Goal: Communication & Community: Answer question/provide support

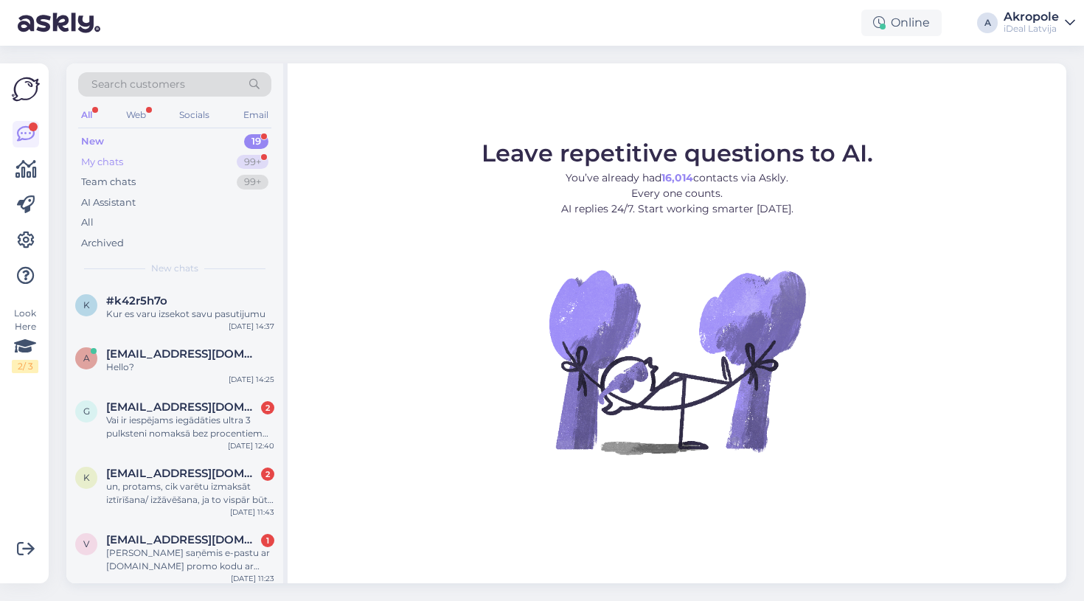
click at [221, 160] on div "My chats 99+" at bounding box center [174, 162] width 193 height 21
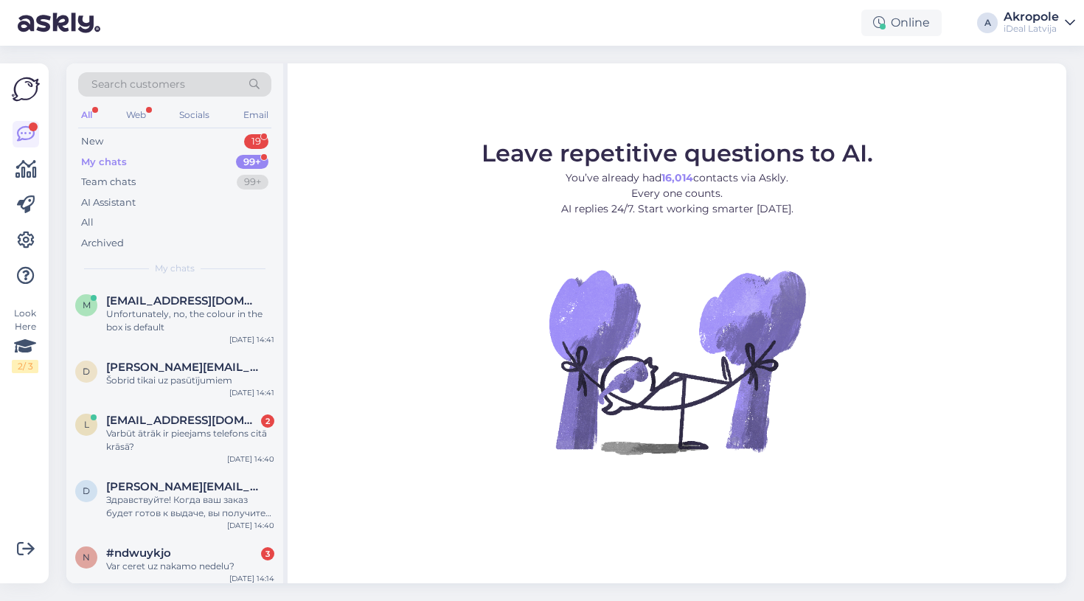
click at [199, 152] on div "My chats 99+" at bounding box center [174, 162] width 193 height 21
click at [194, 137] on div "New 19" at bounding box center [174, 141] width 193 height 21
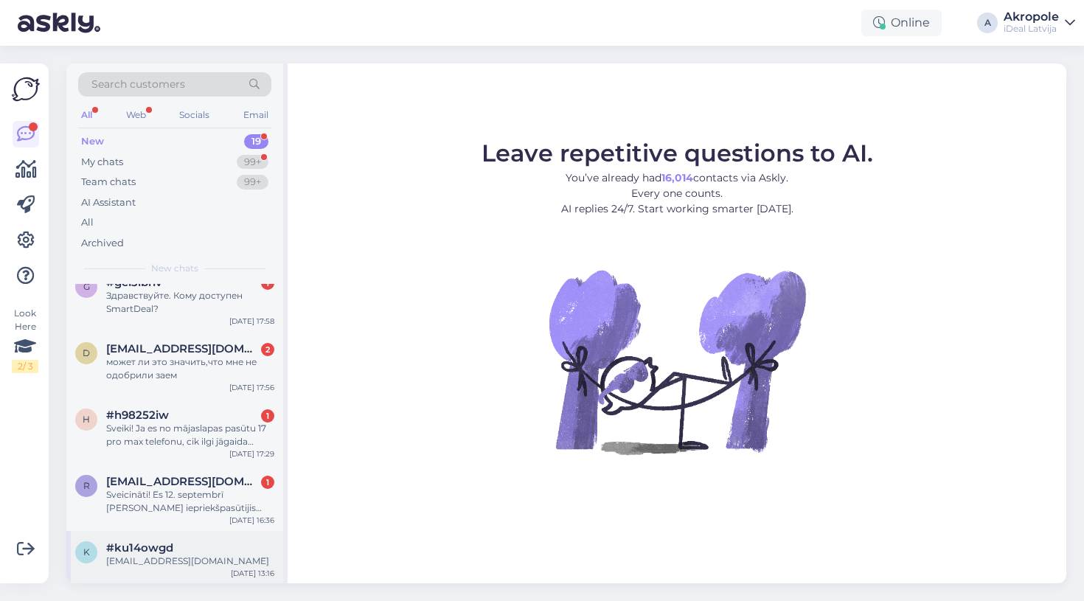
scroll to position [840, 0]
click at [210, 499] on div "Sveicināti! Es 12. septembrī [PERSON_NAME] iepriekšpasūtijis iPhone 17 pro ar s…" at bounding box center [190, 503] width 168 height 27
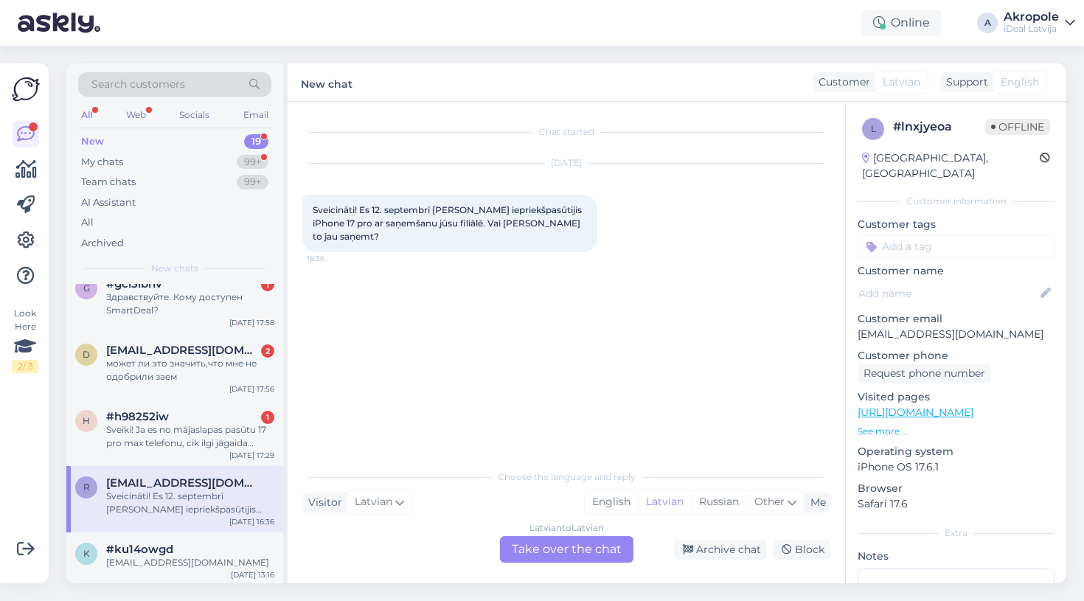
click at [578, 551] on div "Latvian to Latvian Take over the chat" at bounding box center [567, 549] width 134 height 27
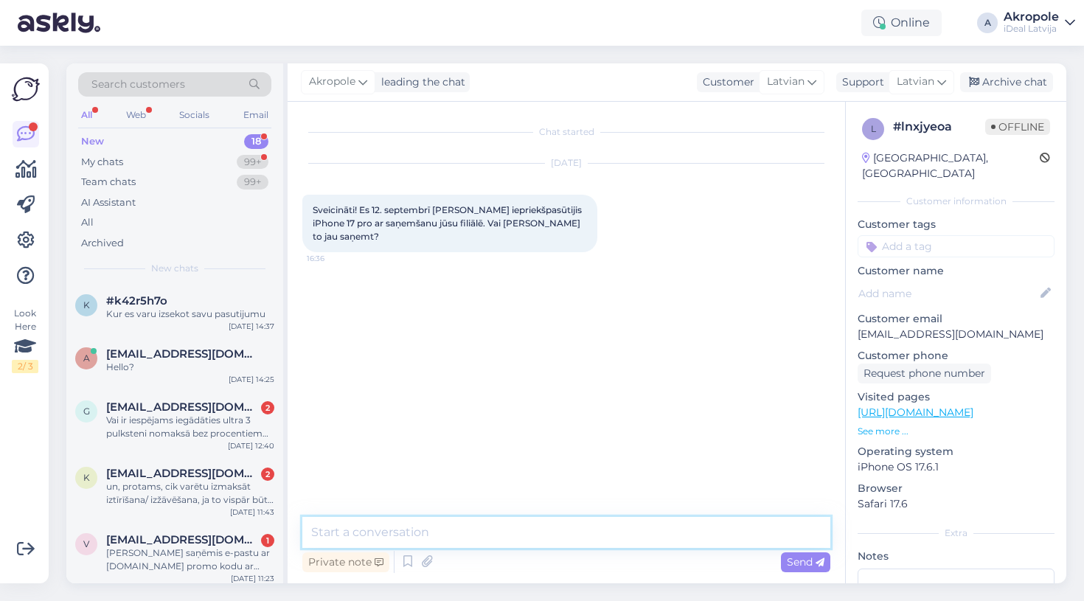
click at [425, 528] on textarea at bounding box center [566, 532] width 528 height 31
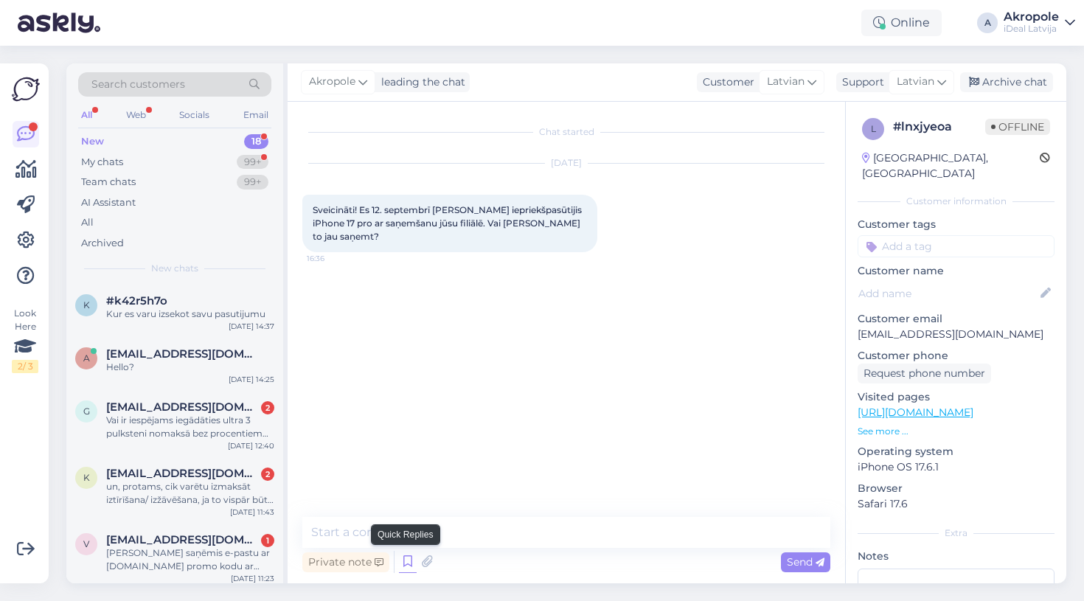
click at [410, 559] on icon at bounding box center [408, 562] width 18 height 22
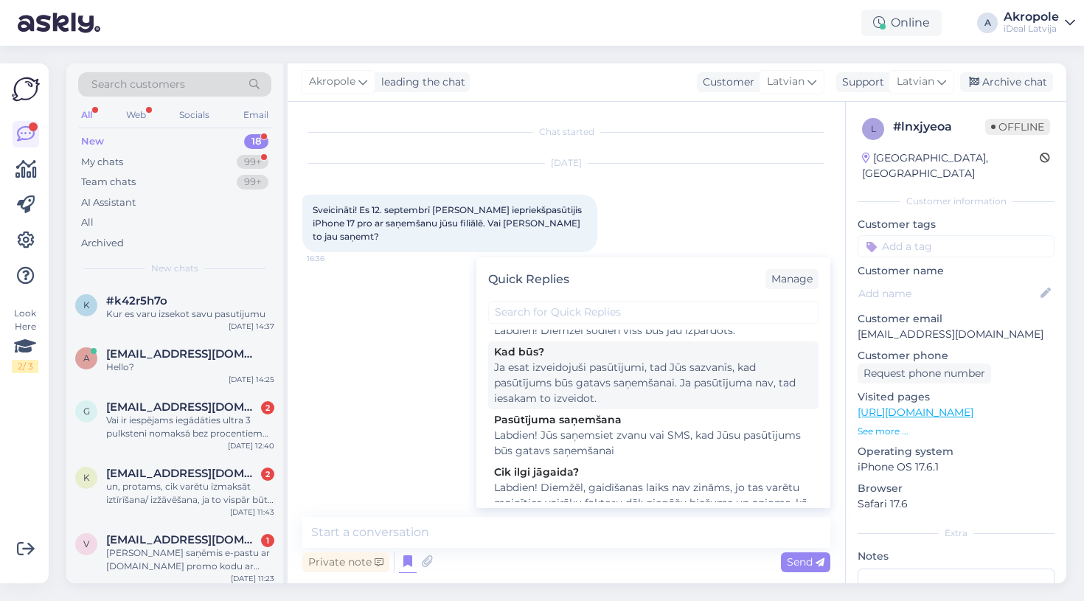
scroll to position [107, 0]
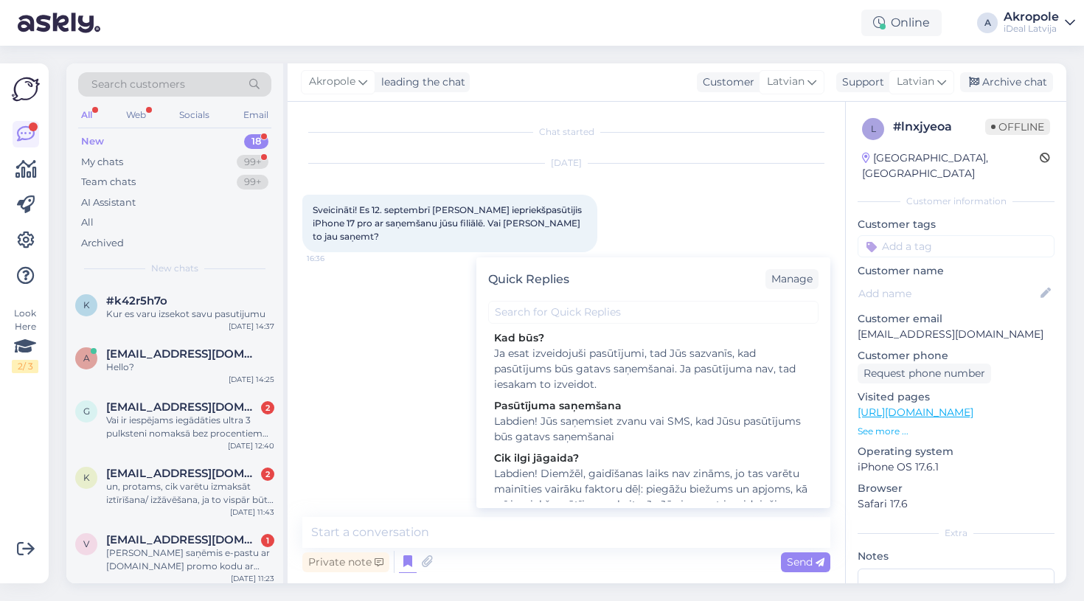
click at [617, 433] on div "Labdien! Jūs saņemsiet zvanu vai SMS, kad Jūsu pasūtījums būs gatavs saņemšanai" at bounding box center [653, 429] width 319 height 31
type textarea "Labdien! Jūs saņemsiet zvanu vai SMS, kad Jūsu pasūtījums būs gatavs saņemšanai"
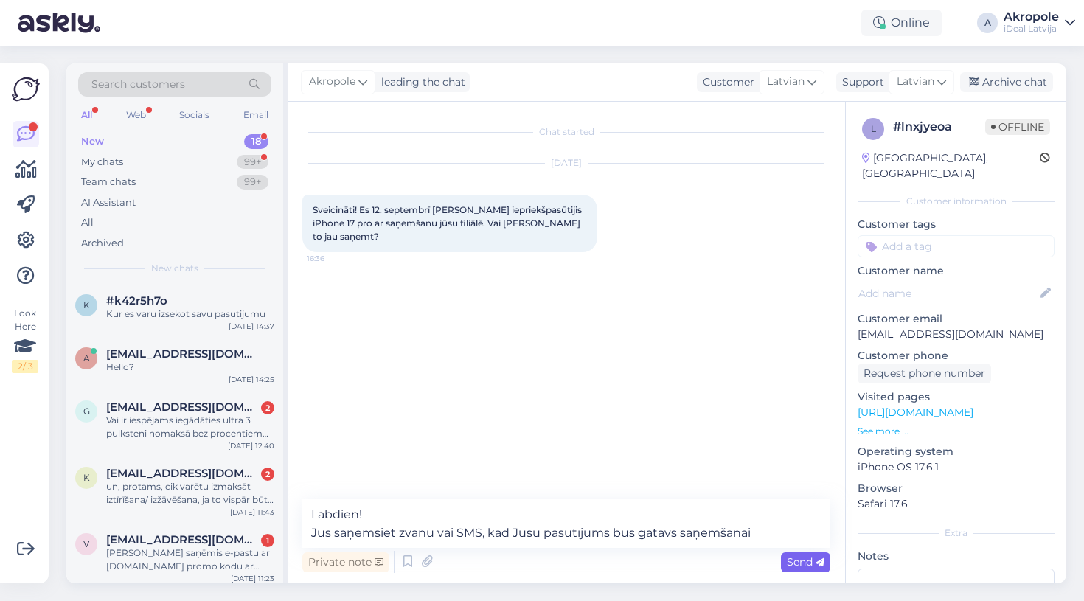
click at [808, 561] on span "Send" at bounding box center [806, 561] width 38 height 13
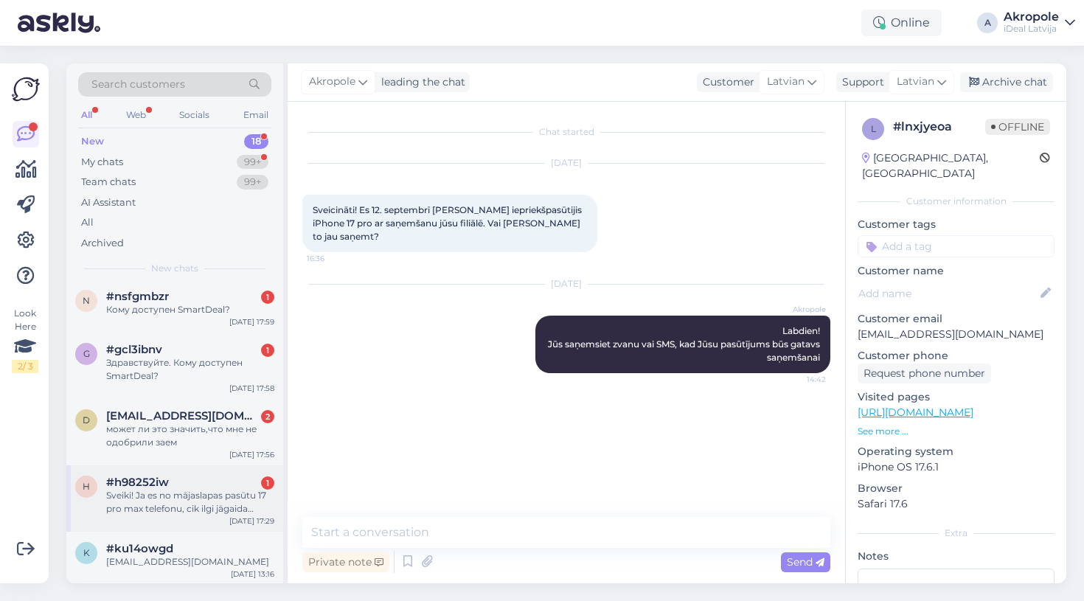
scroll to position [774, 0]
click at [201, 500] on div "Sveiki! Ja es no mājaslapas pasūtu 17 pro max telefonu, cik ilgi jāgaida piegāde" at bounding box center [190, 503] width 168 height 27
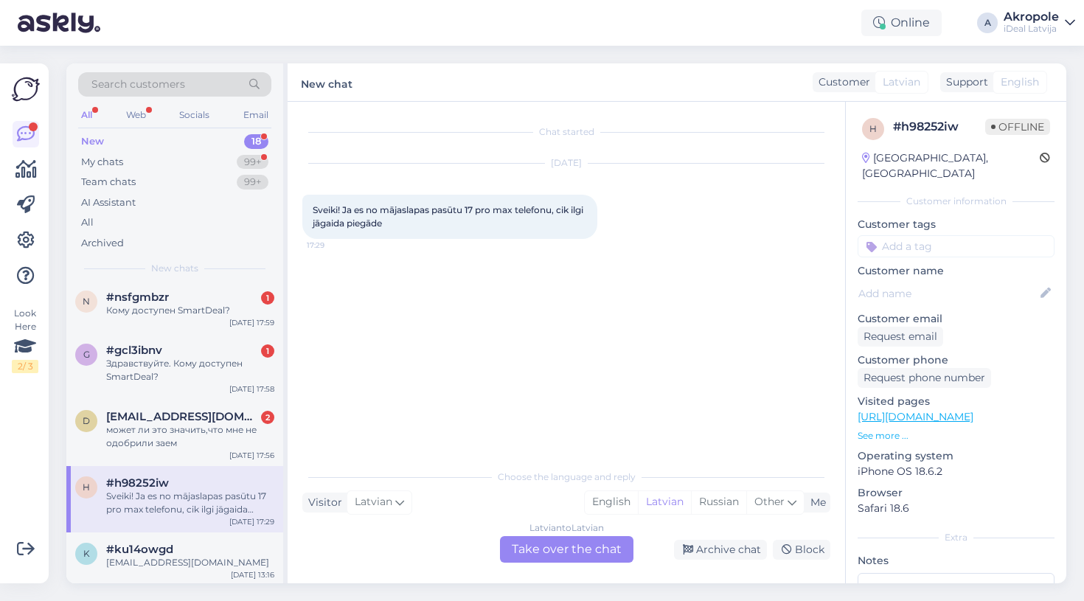
scroll to position [0, 0]
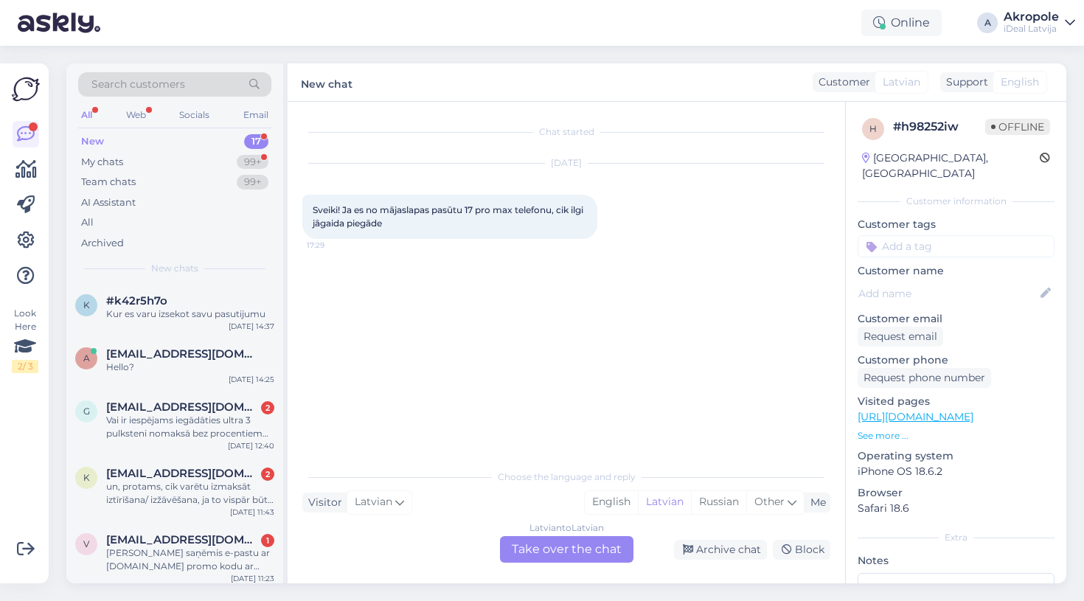
click at [552, 561] on div "Latvian to Latvian Take over the chat" at bounding box center [567, 549] width 134 height 27
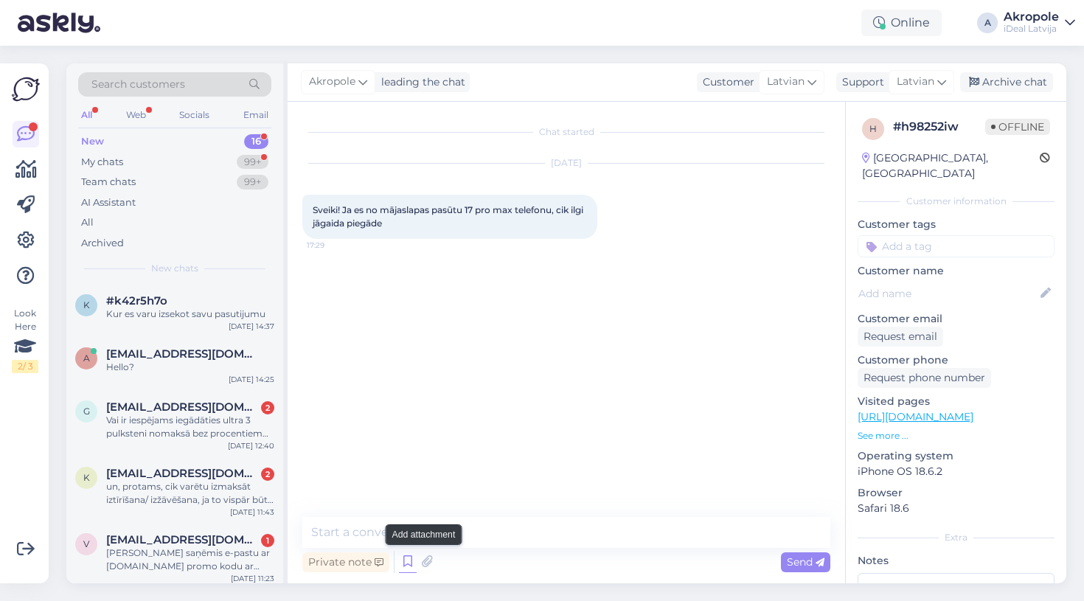
click at [412, 561] on icon at bounding box center [408, 562] width 18 height 22
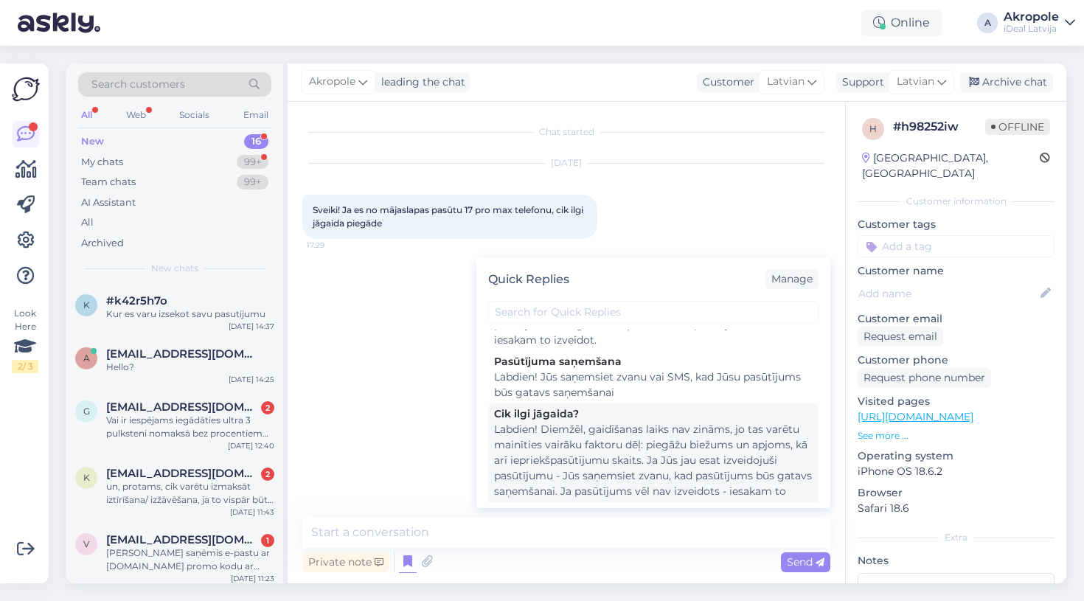
scroll to position [161, 0]
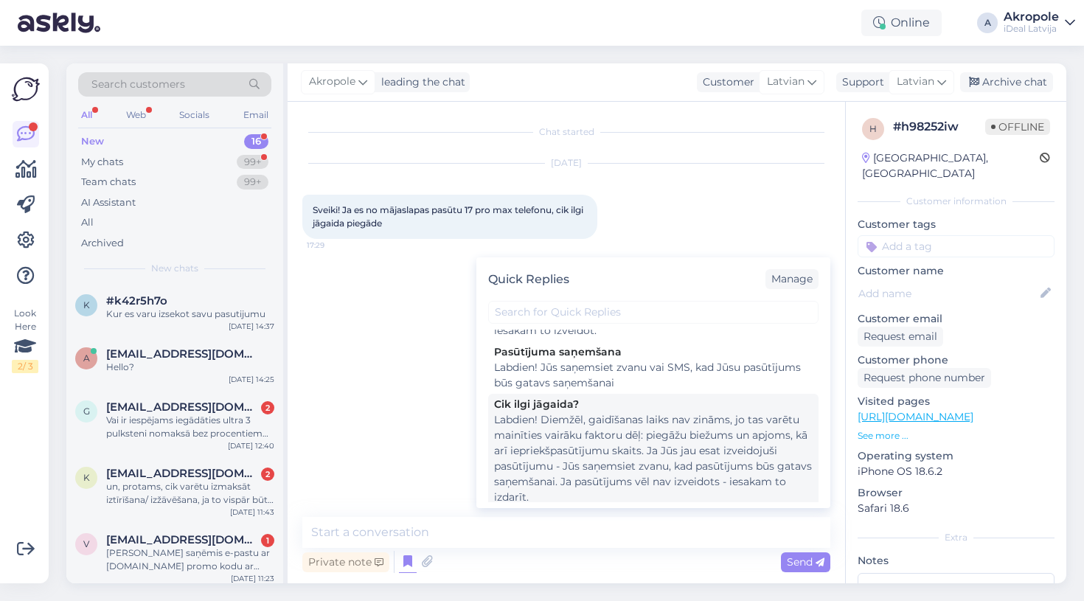
click at [702, 446] on div "Labdien! Diemžēl, gaidīšanas laiks nav zināms, jo tas varētu mainīties vairāku …" at bounding box center [653, 458] width 319 height 93
type textarea "Labdien! Diemžēl, gaidīšanas laiks nav zināms, jo tas varētu mainīties vairāku …"
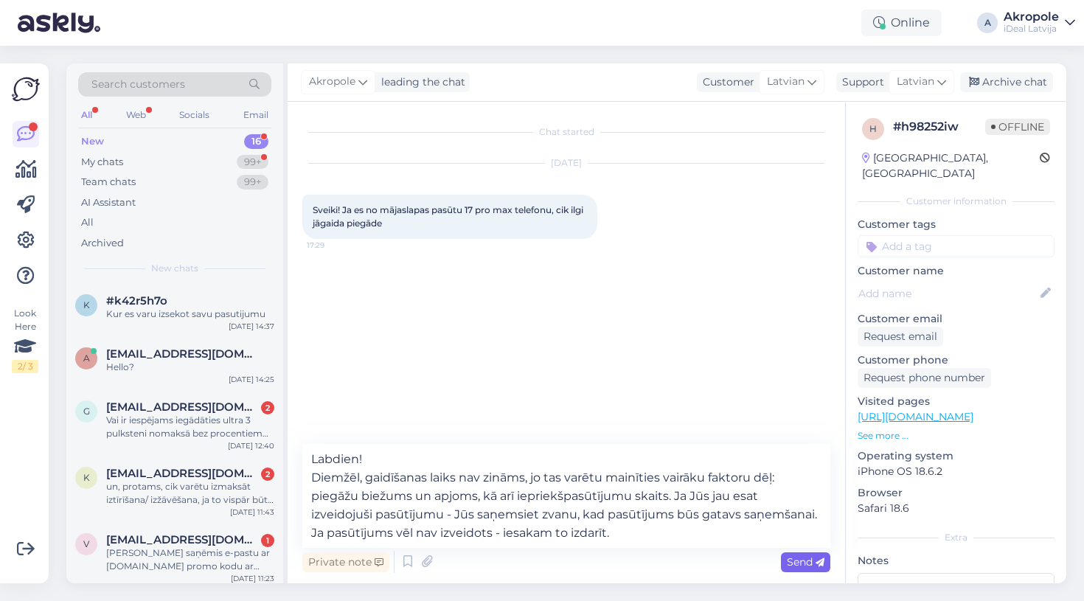
click at [802, 562] on span "Send" at bounding box center [806, 561] width 38 height 13
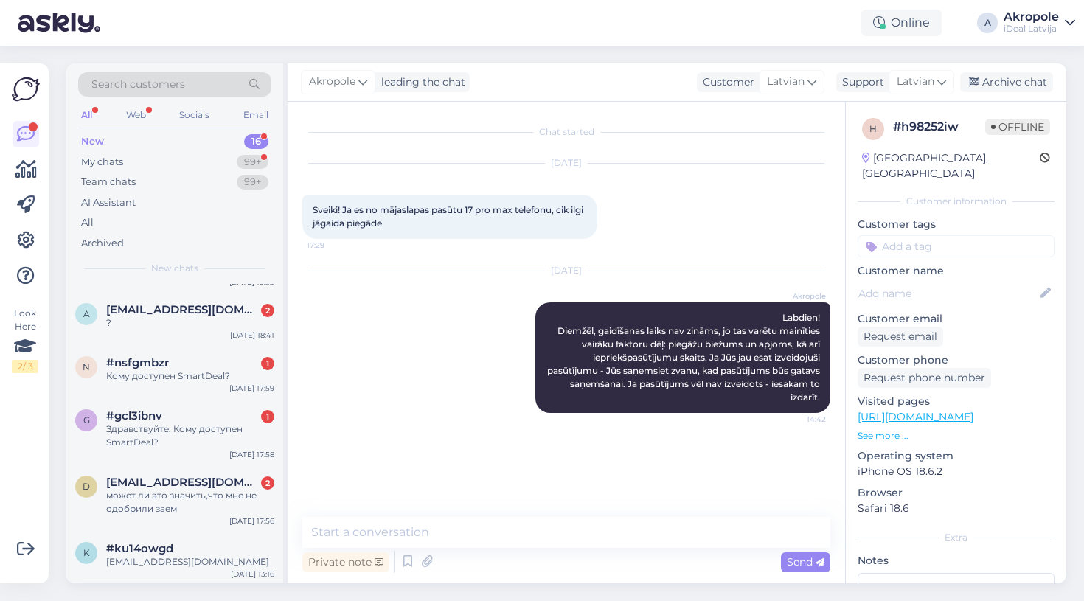
scroll to position [641, 0]
click at [227, 502] on div "может ли это значить,что мне не одобрили заем" at bounding box center [190, 503] width 168 height 27
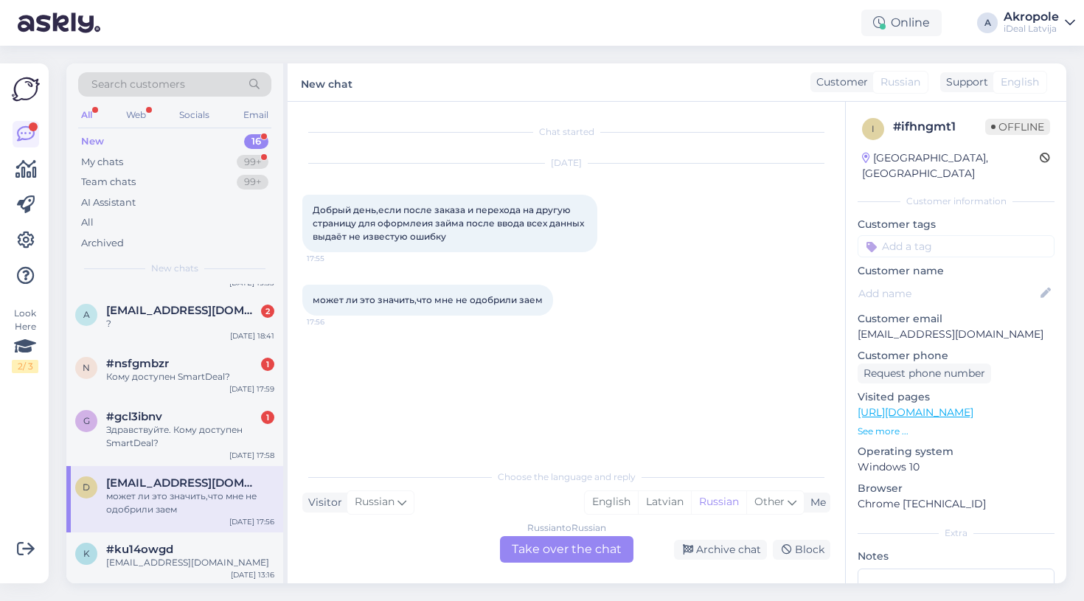
click at [574, 550] on div "Russian to Russian Take over the chat" at bounding box center [567, 549] width 134 height 27
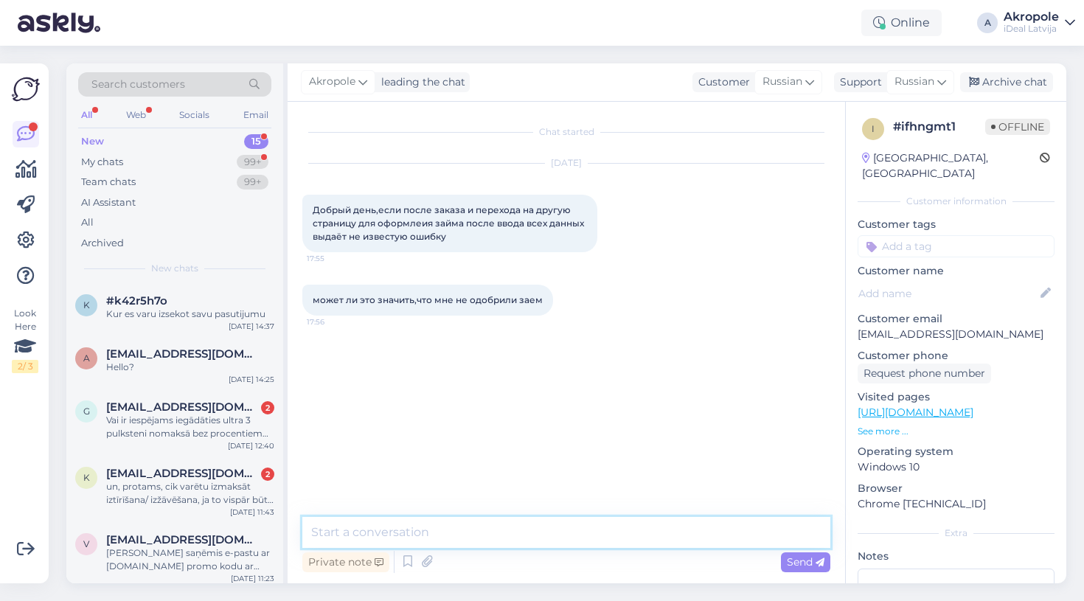
click at [521, 534] on textarea at bounding box center [566, 532] width 528 height 31
type textarea "Добрый день!"
type textarea "о"
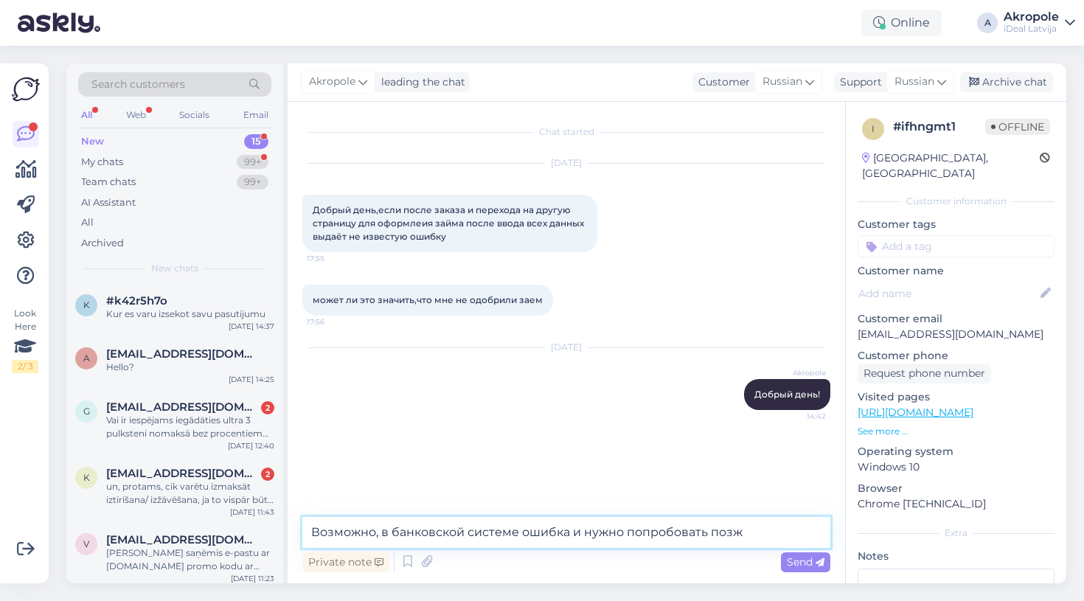
type textarea "Возможно, в банковской системе ошибка и нужно попробовать позже"
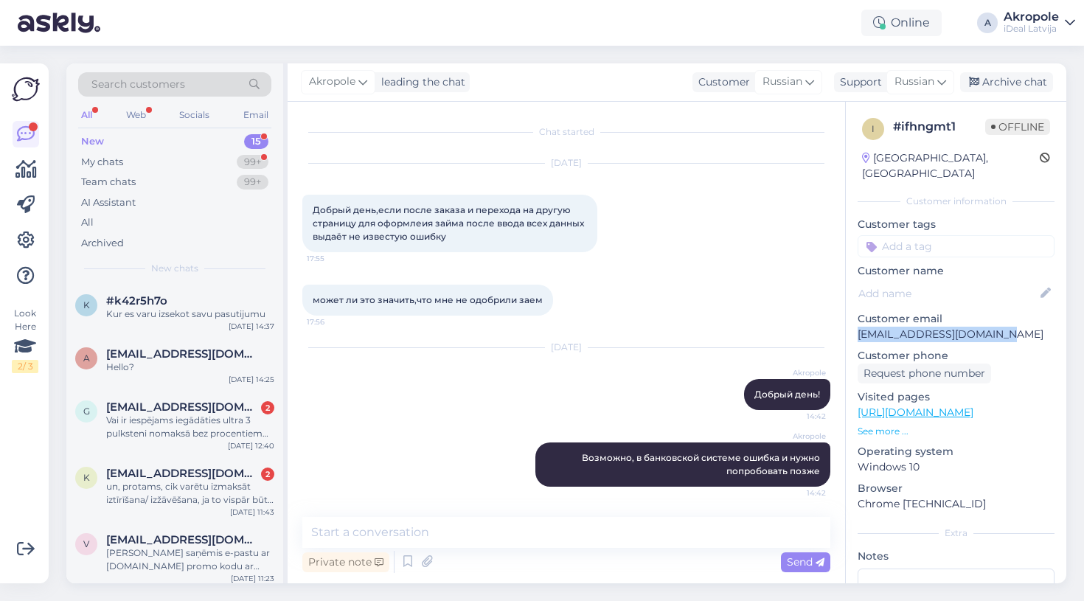
drag, startPoint x: 858, startPoint y: 321, endPoint x: 1017, endPoint y: 320, distance: 159.3
click at [1017, 327] on p "[EMAIL_ADDRESS][DOMAIN_NAME]" at bounding box center [956, 334] width 197 height 15
copy p "[EMAIL_ADDRESS][DOMAIN_NAME]"
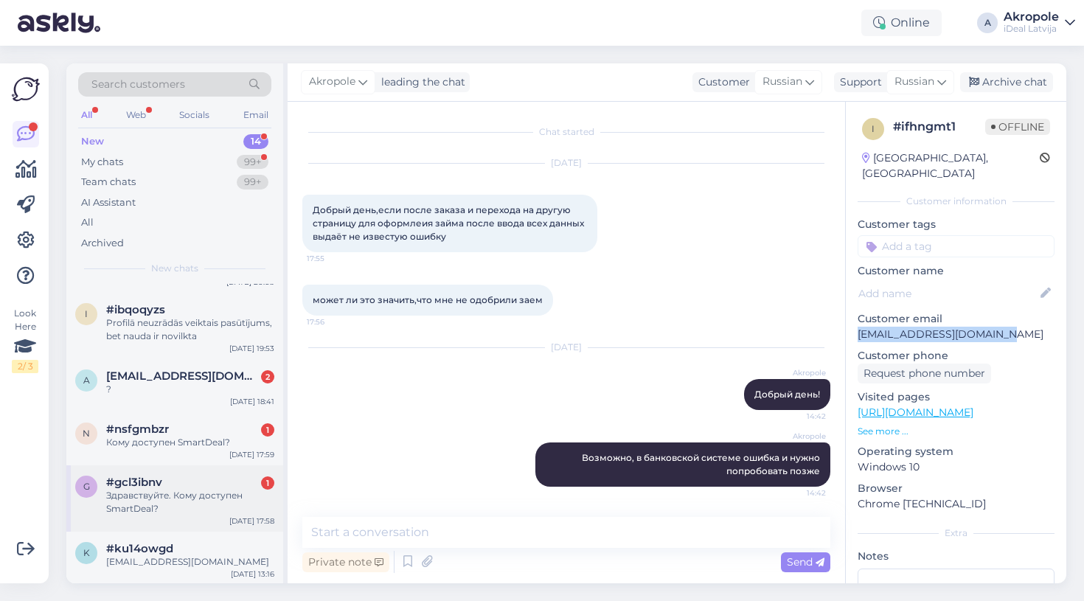
scroll to position [508, 0]
click at [213, 497] on div "Здравствуйте. Кому доступен SmartDeal?" at bounding box center [190, 503] width 168 height 27
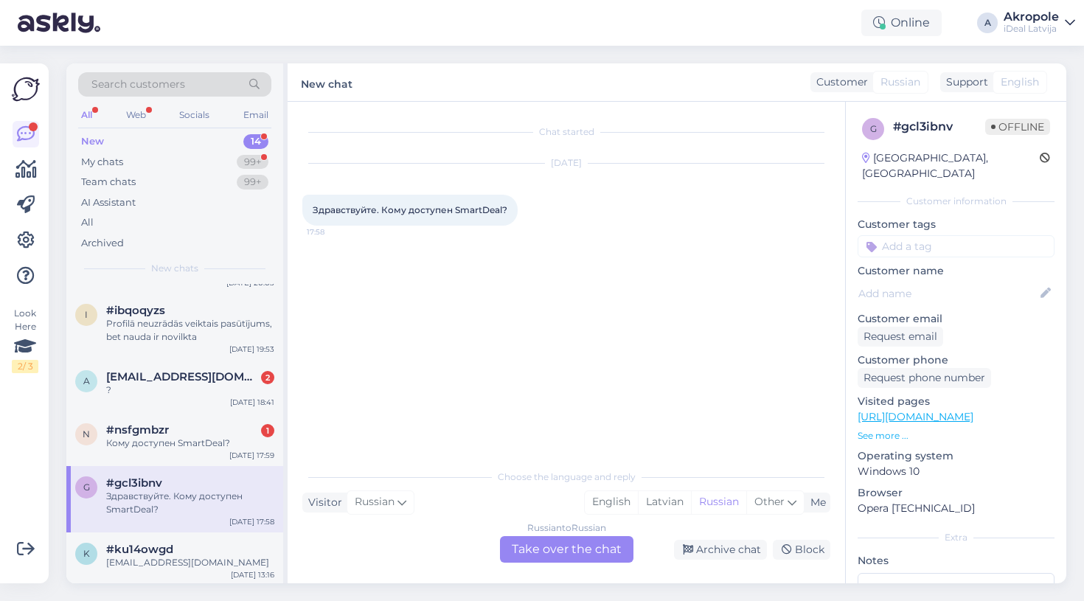
click at [572, 395] on div "Chat started [DATE] Здравствуйте. Кому доступен SmartDeal? 17:58" at bounding box center [572, 283] width 541 height 332
click at [559, 553] on div "Russian to Russian Take over the chat" at bounding box center [567, 549] width 134 height 27
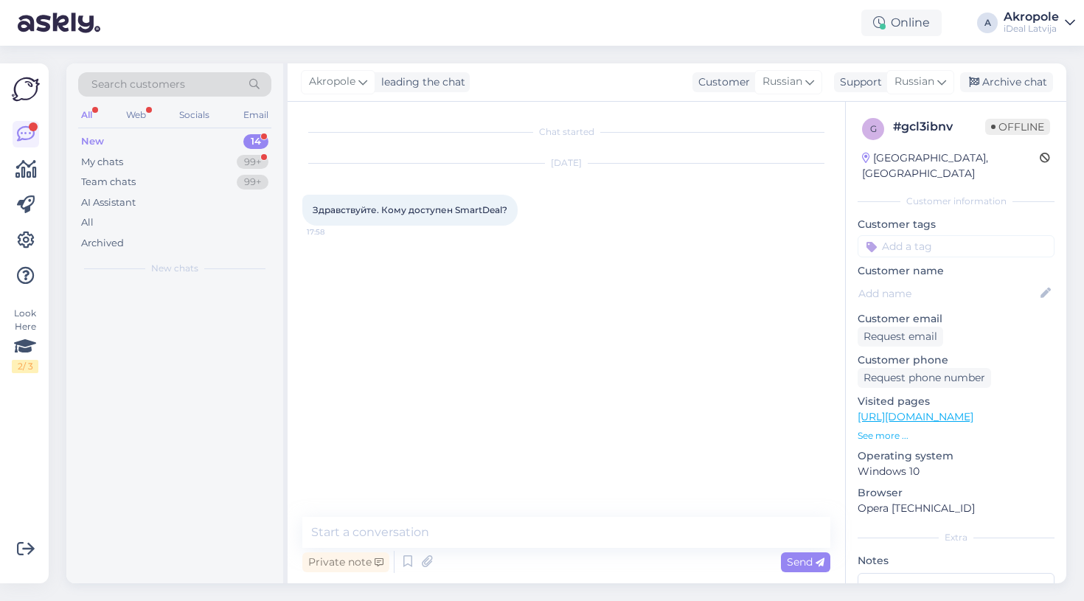
scroll to position [0, 0]
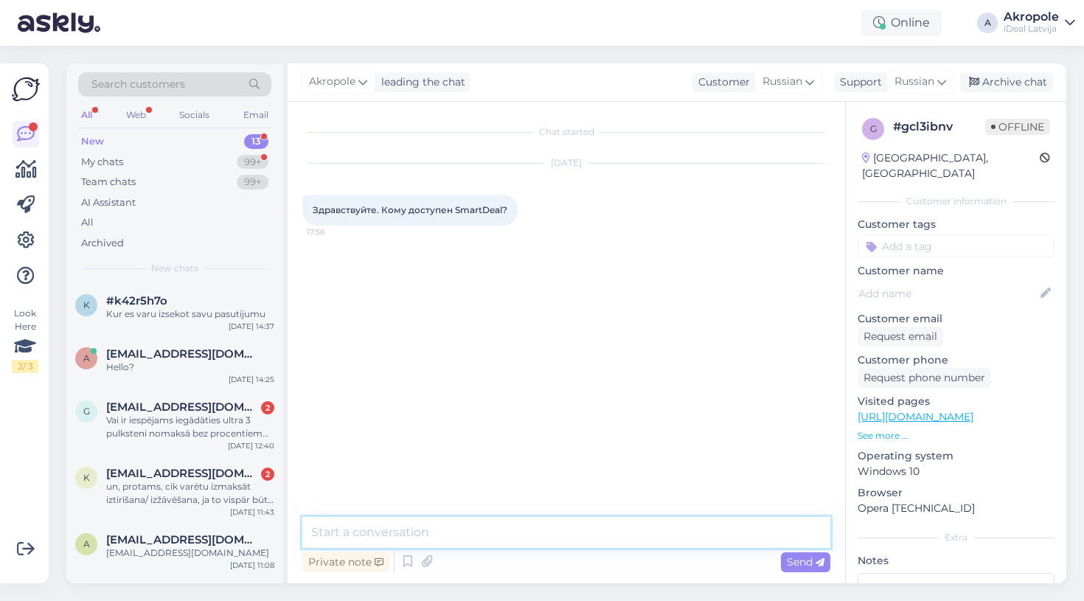
click at [481, 534] on textarea at bounding box center [566, 532] width 528 height 31
type textarea "д"
type textarea "Добрый день!"
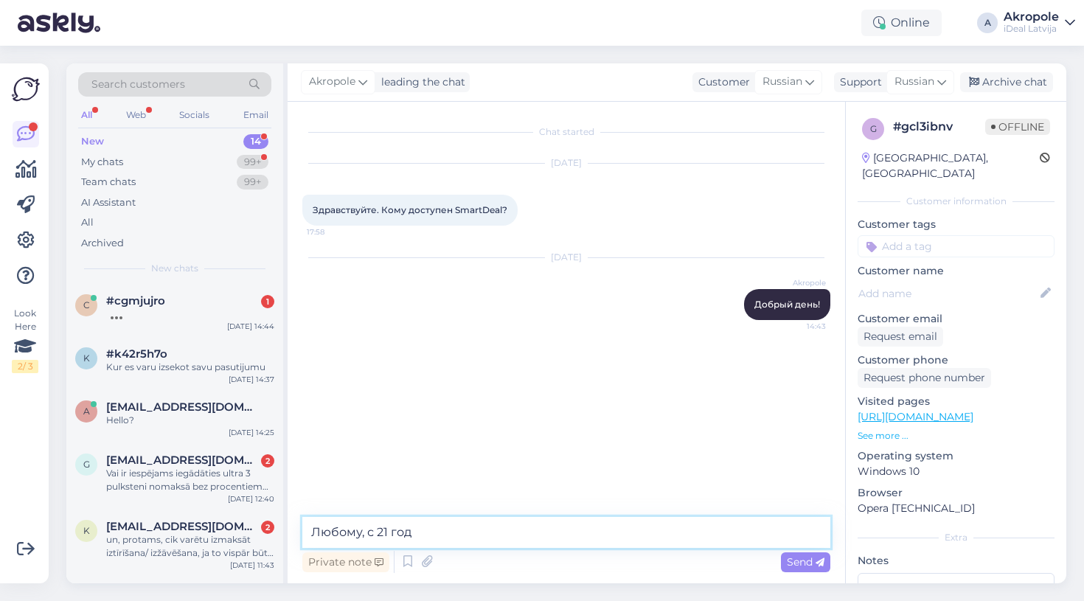
type textarea "Любому, с 21 года"
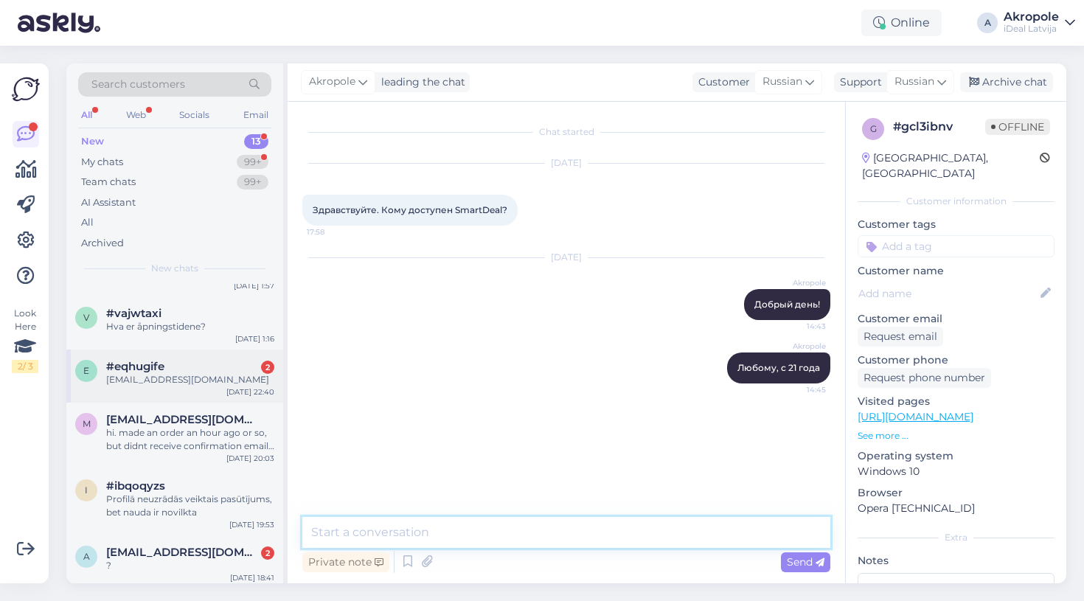
scroll to position [442, 0]
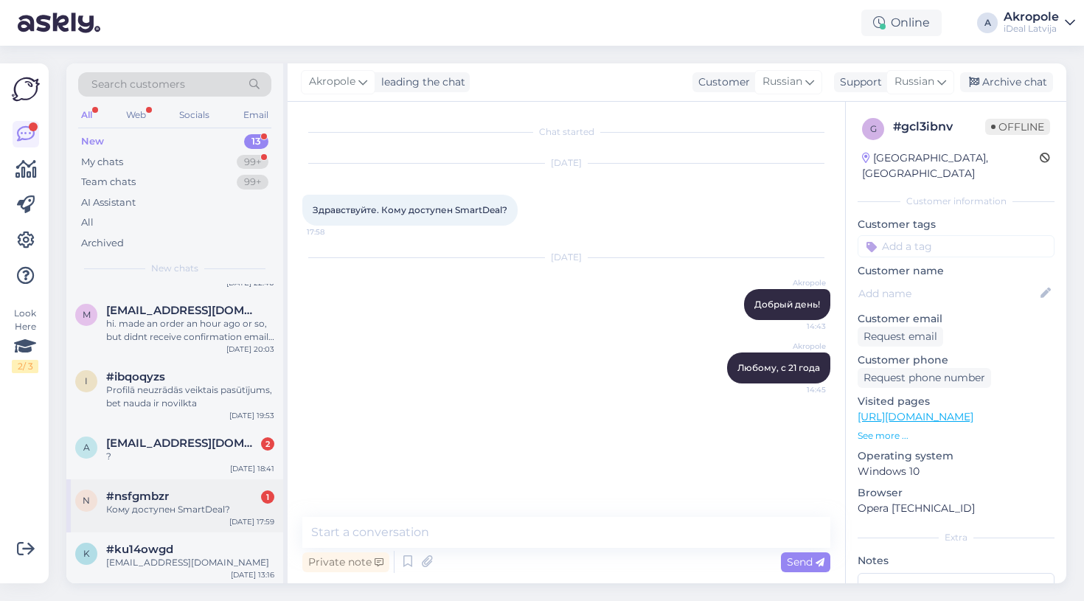
click at [190, 503] on div "Кому доступен SmartDeal?" at bounding box center [190, 509] width 168 height 13
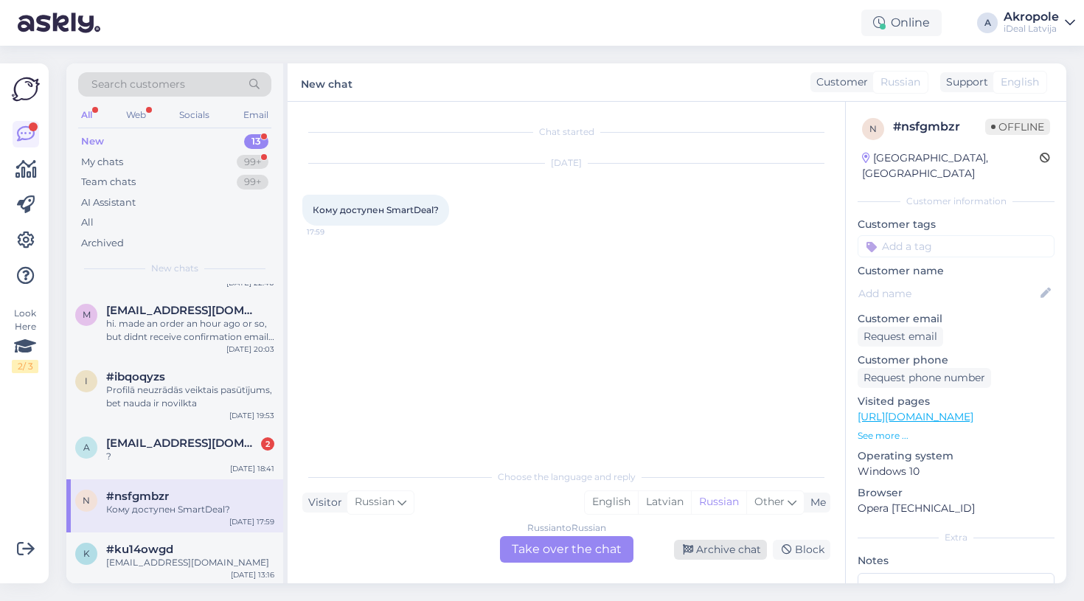
click at [707, 553] on div "Archive chat" at bounding box center [720, 550] width 93 height 20
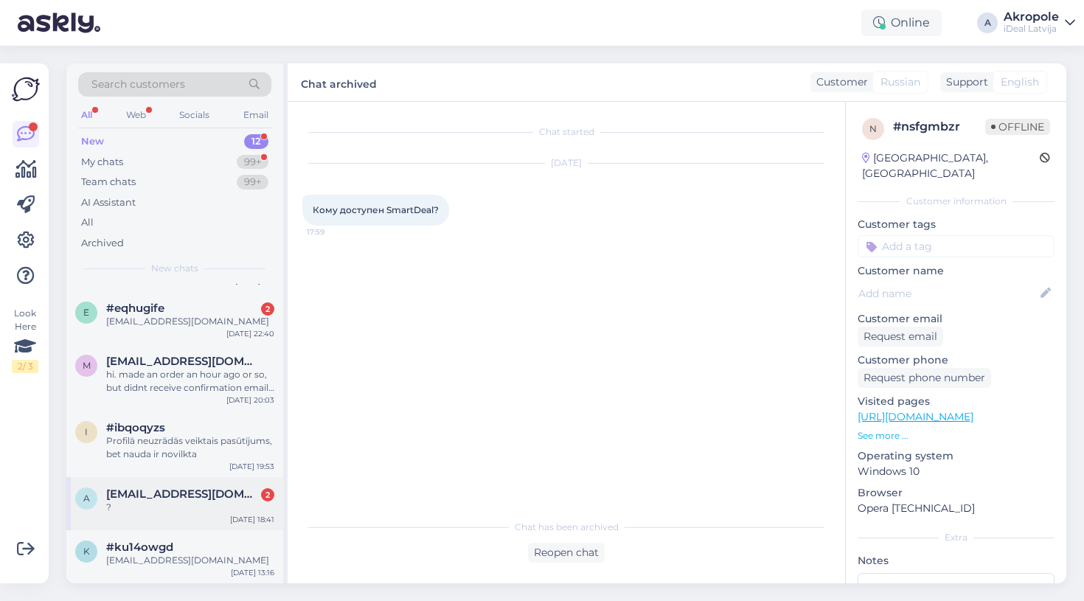
scroll to position [375, 0]
click at [170, 514] on div "a [EMAIL_ADDRESS][DOMAIN_NAME] 2 ? [DATE] 18:41" at bounding box center [174, 506] width 217 height 53
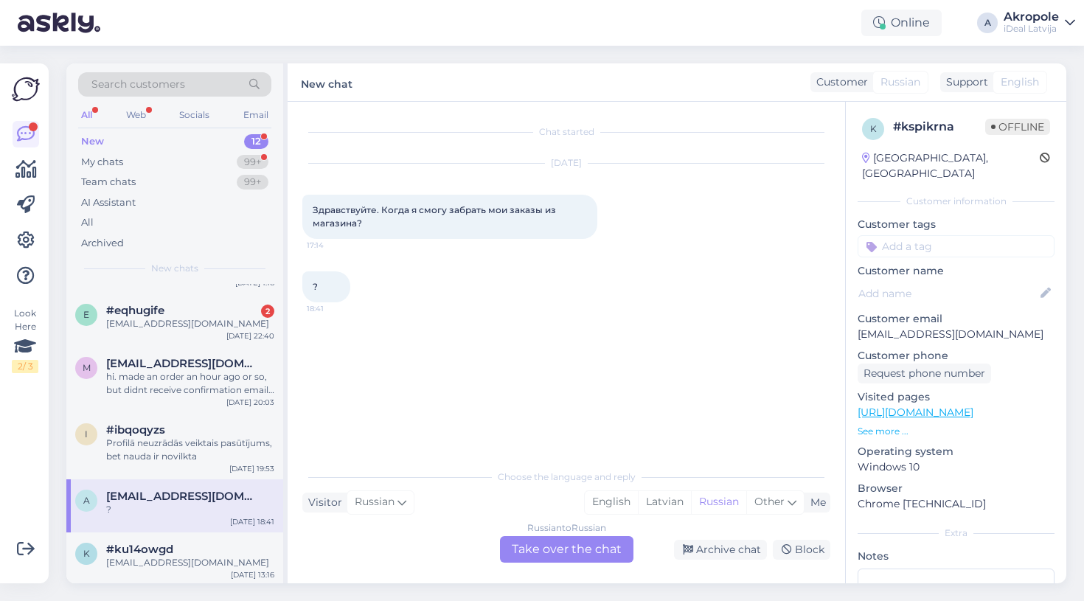
click at [539, 543] on div "Russian to Russian Take over the chat" at bounding box center [567, 549] width 134 height 27
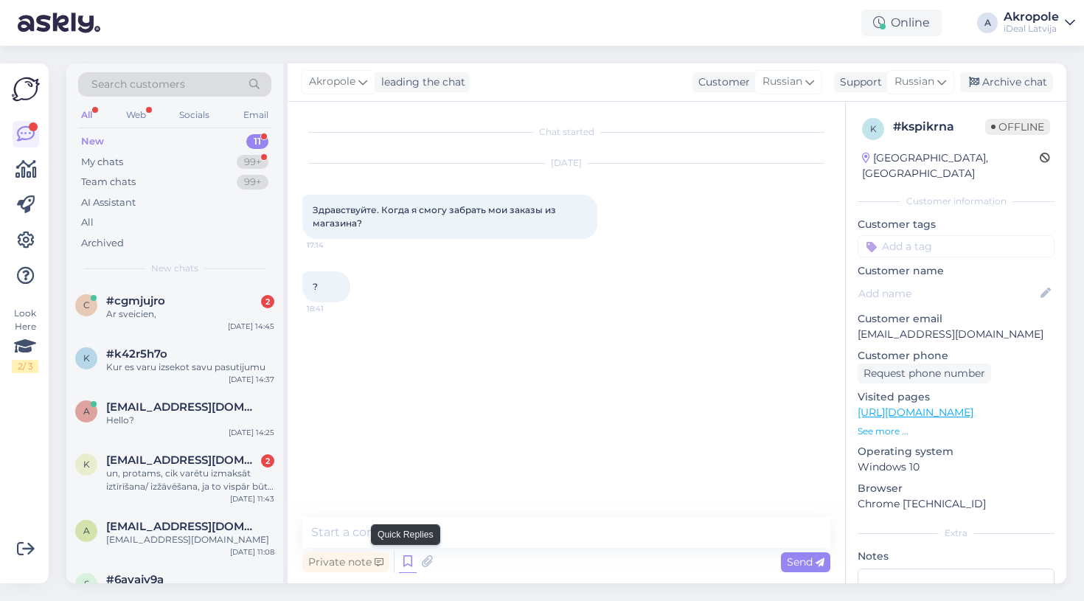
click at [408, 561] on icon at bounding box center [408, 562] width 18 height 22
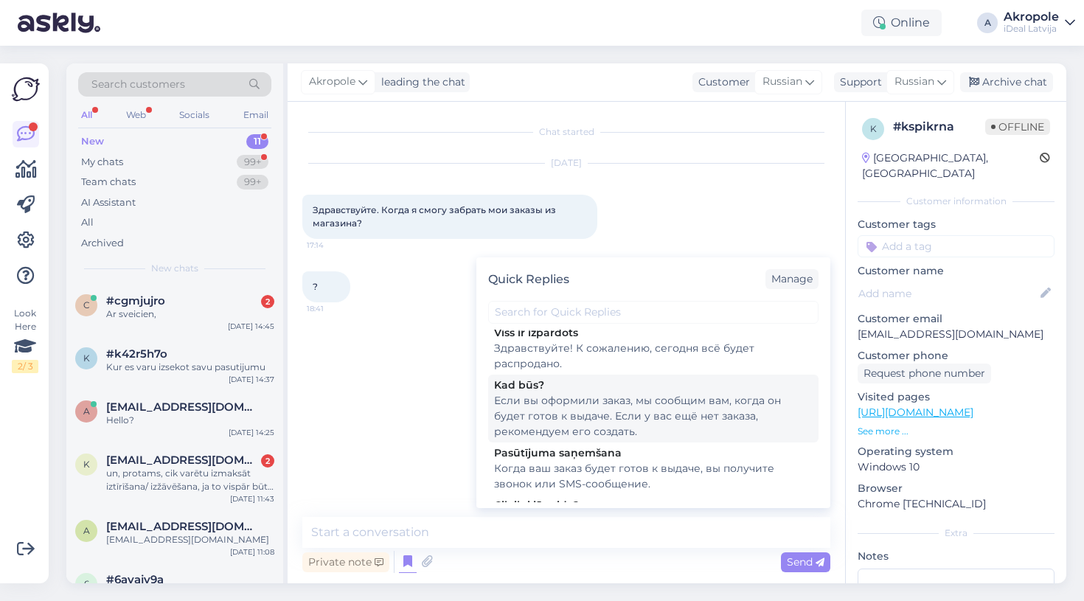
scroll to position [95, 0]
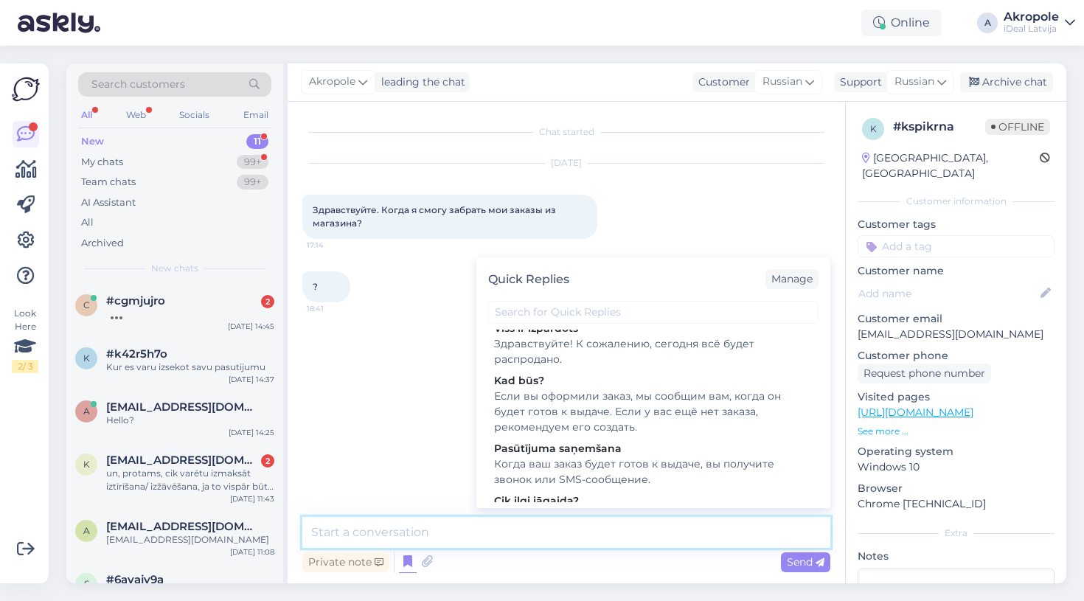
click at [411, 534] on textarea at bounding box center [566, 532] width 528 height 31
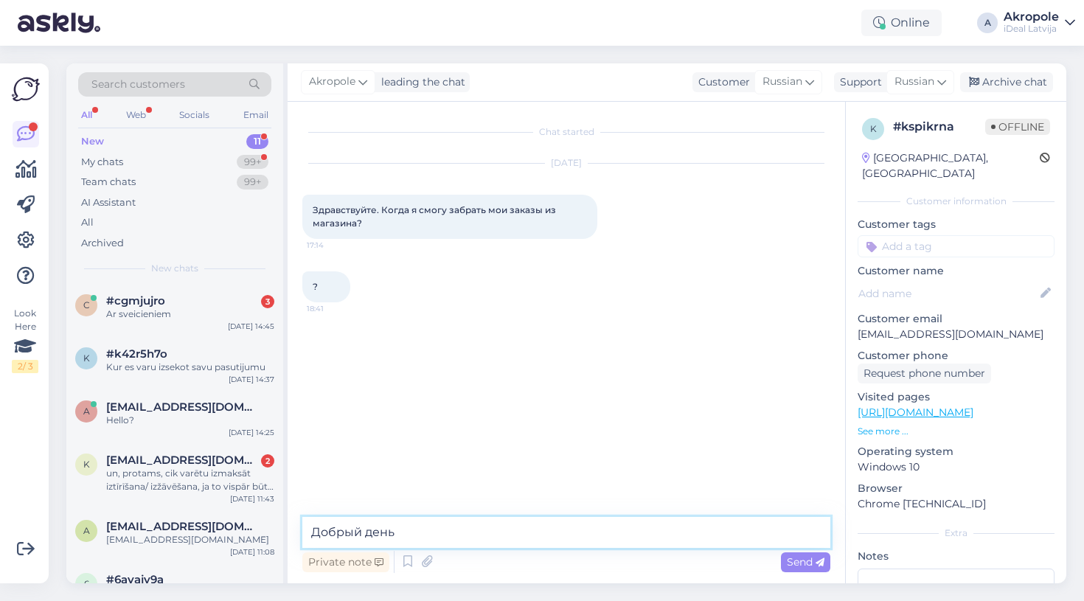
type textarea "Добрый день!"
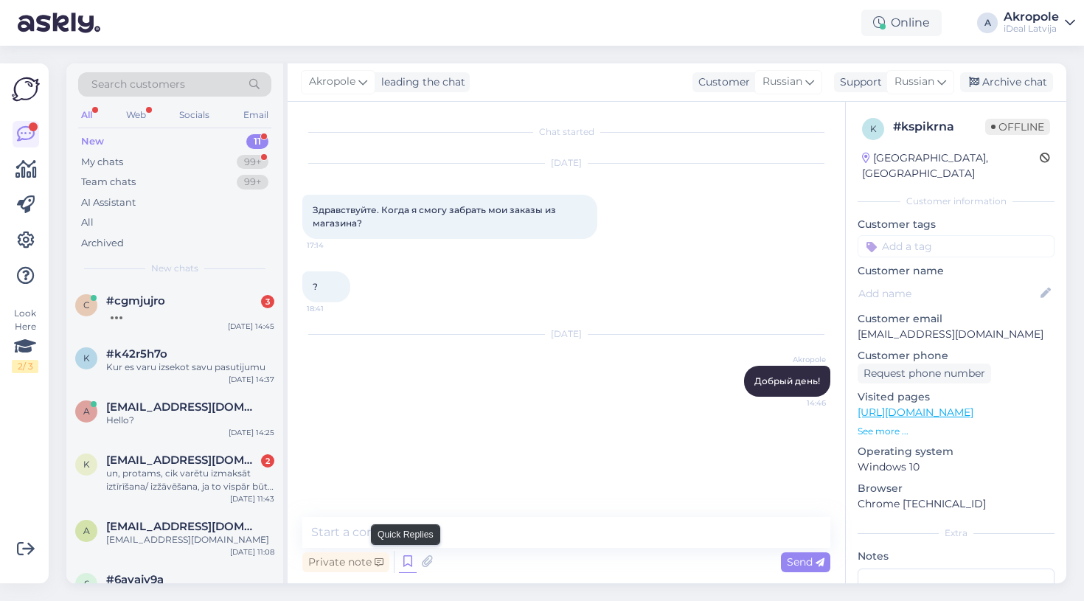
click at [406, 565] on icon at bounding box center [408, 562] width 18 height 22
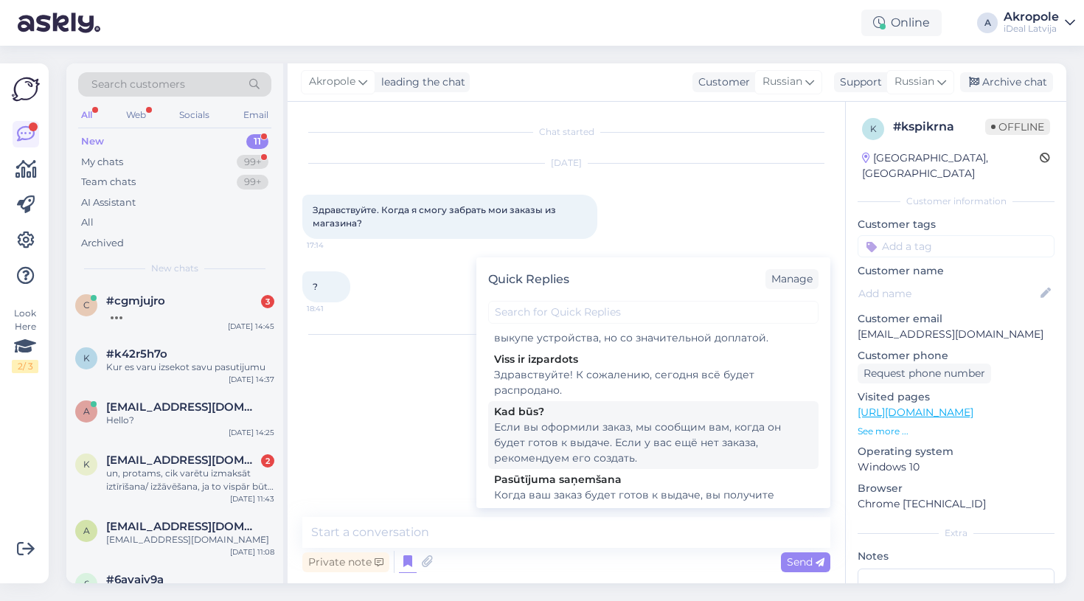
scroll to position [71, 0]
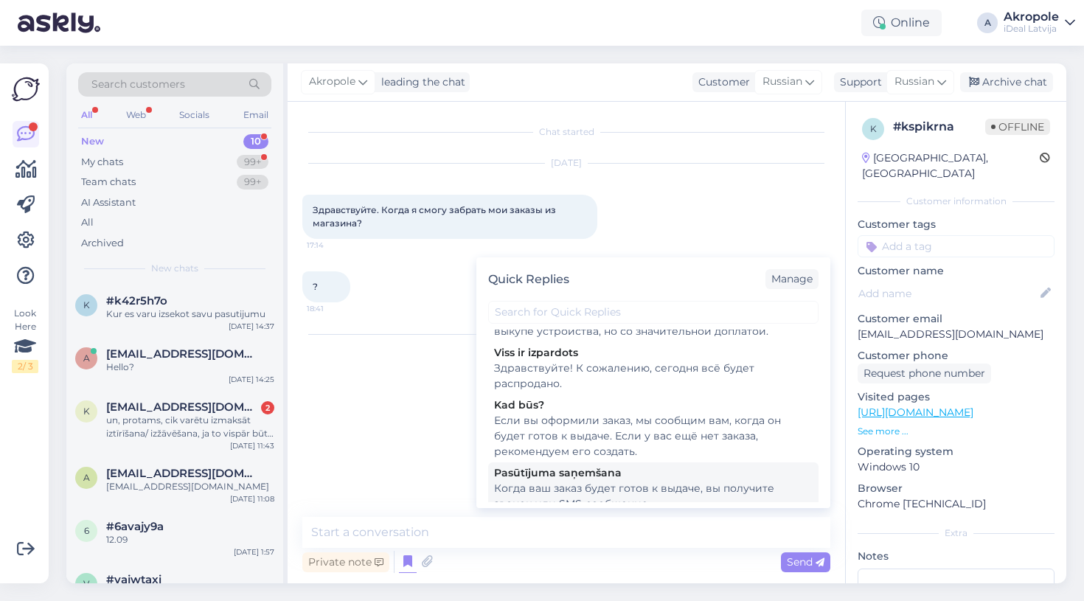
click at [568, 480] on div "Pasūtījuma saņemšana" at bounding box center [653, 472] width 319 height 15
type textarea "Когда ваш заказ будет готов к выдаче, вы получите звонок или SMS-сообщение."
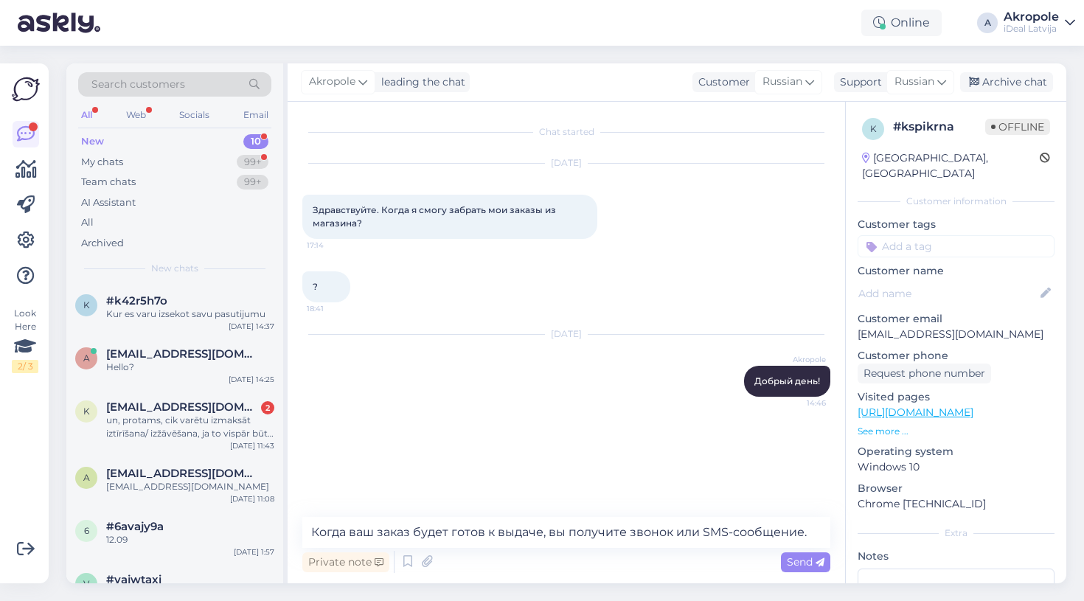
click at [800, 567] on span "Send" at bounding box center [806, 561] width 38 height 13
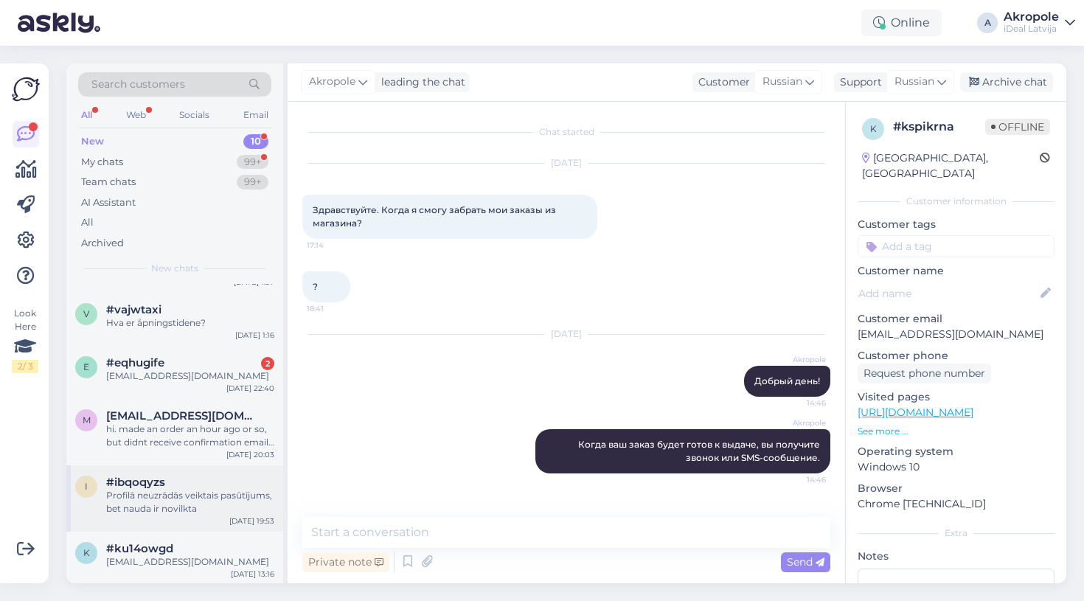
scroll to position [269, 0]
click at [214, 500] on div "Profilā neuzrādās veiktais pasūtījums, bet nauda ir novilkta" at bounding box center [190, 503] width 168 height 27
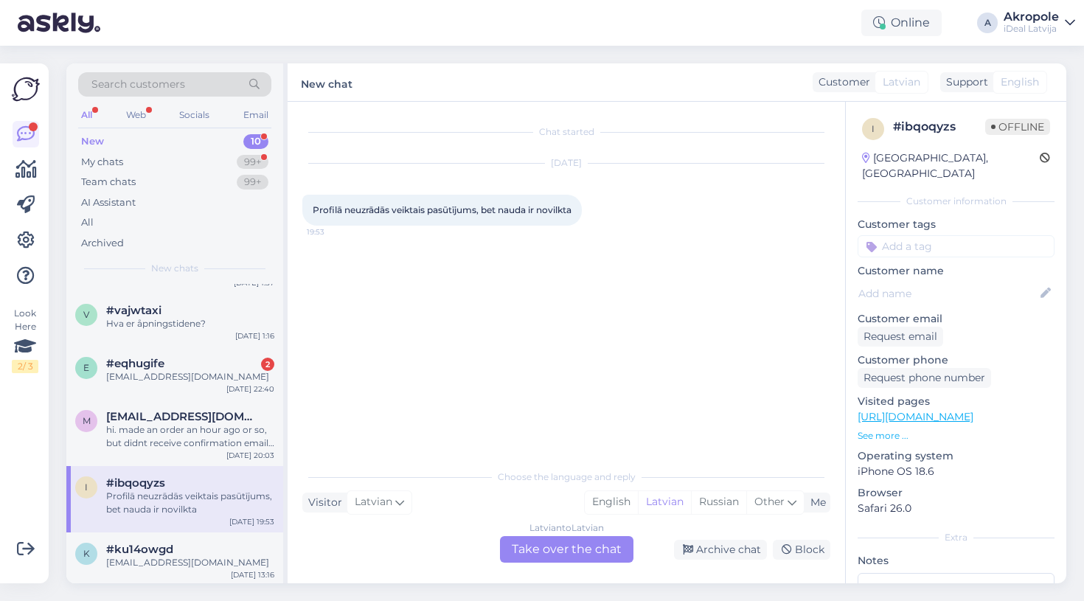
click at [559, 549] on div "Latvian to Latvian Take over the chat" at bounding box center [567, 549] width 134 height 27
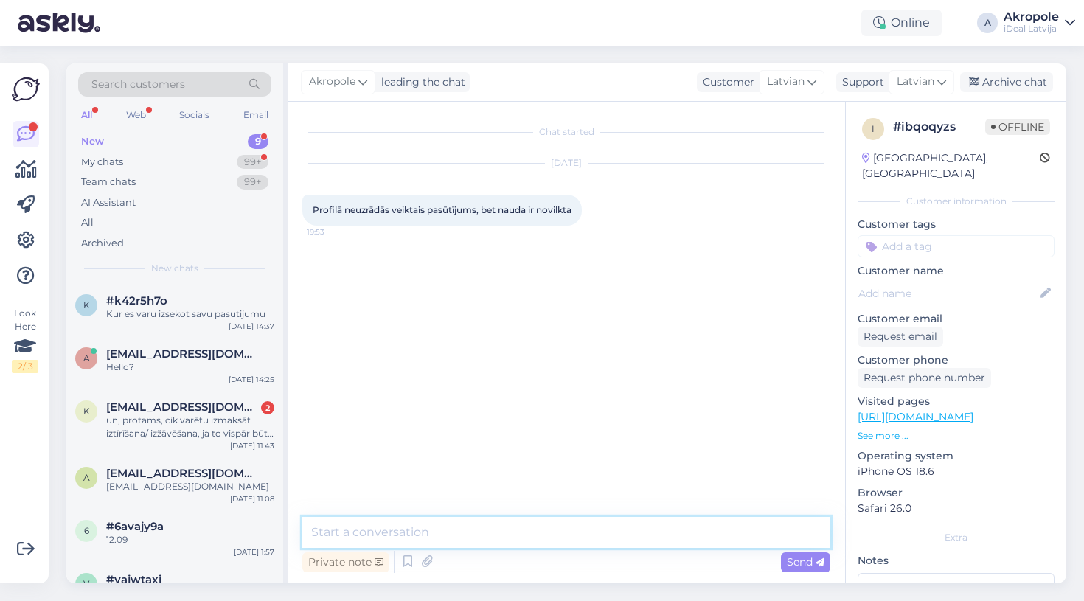
click at [489, 524] on textarea at bounding box center [566, 532] width 528 height 31
type textarea "Д"
type textarea "Labdien!"
type textarea "Uz kādu tel. numuru un epastu bija veikts pasūtījums?"
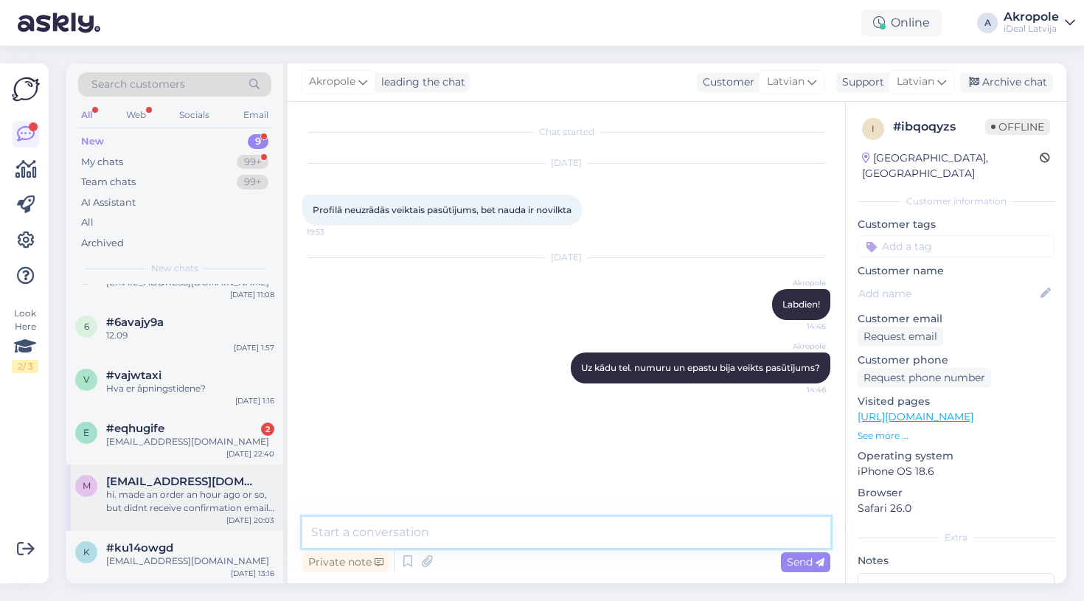
scroll to position [203, 0]
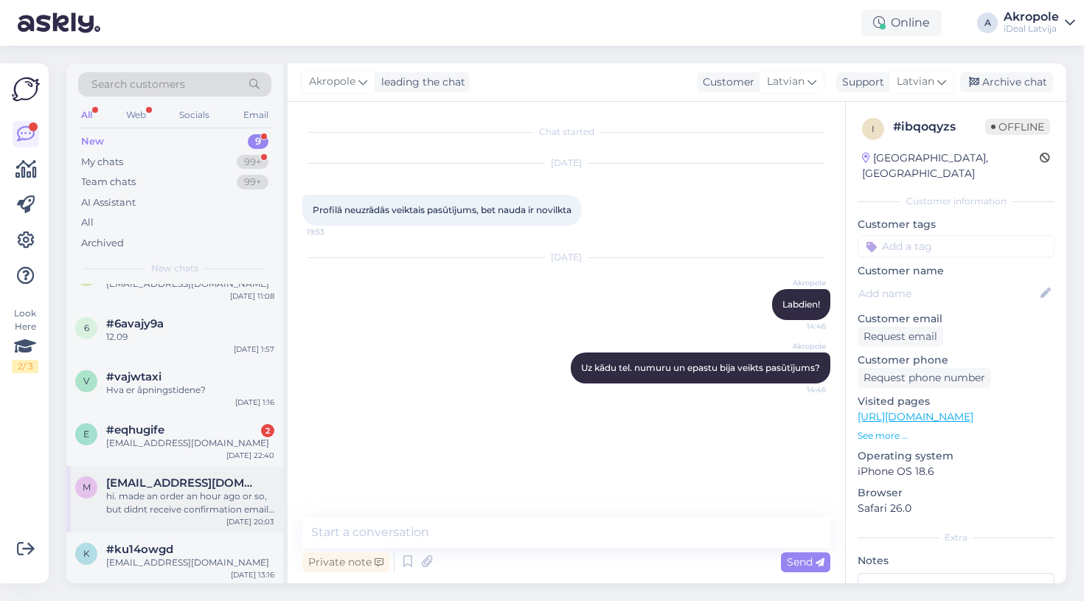
click at [240, 484] on span "[EMAIL_ADDRESS][DOMAIN_NAME]" at bounding box center [182, 483] width 153 height 13
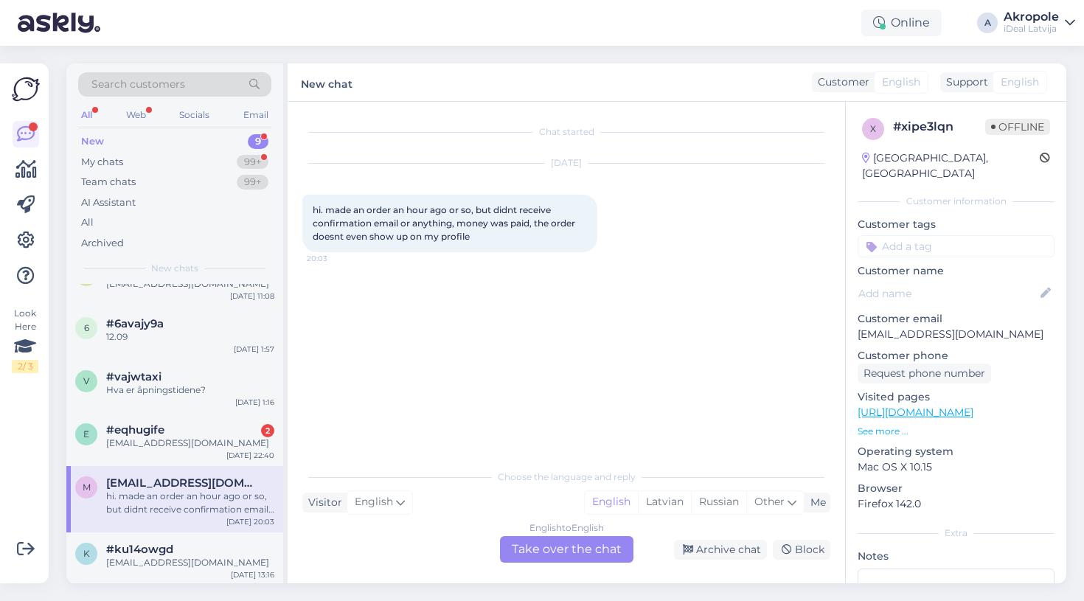
click at [565, 544] on div "English to English Take over the chat" at bounding box center [567, 549] width 134 height 27
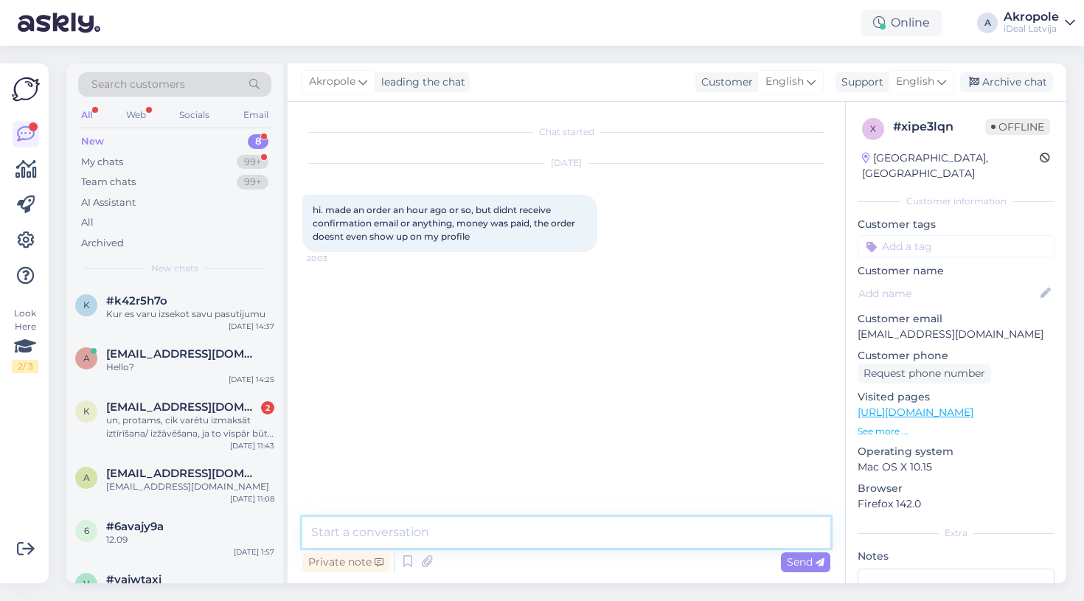
click at [526, 526] on textarea at bounding box center [566, 532] width 528 height 31
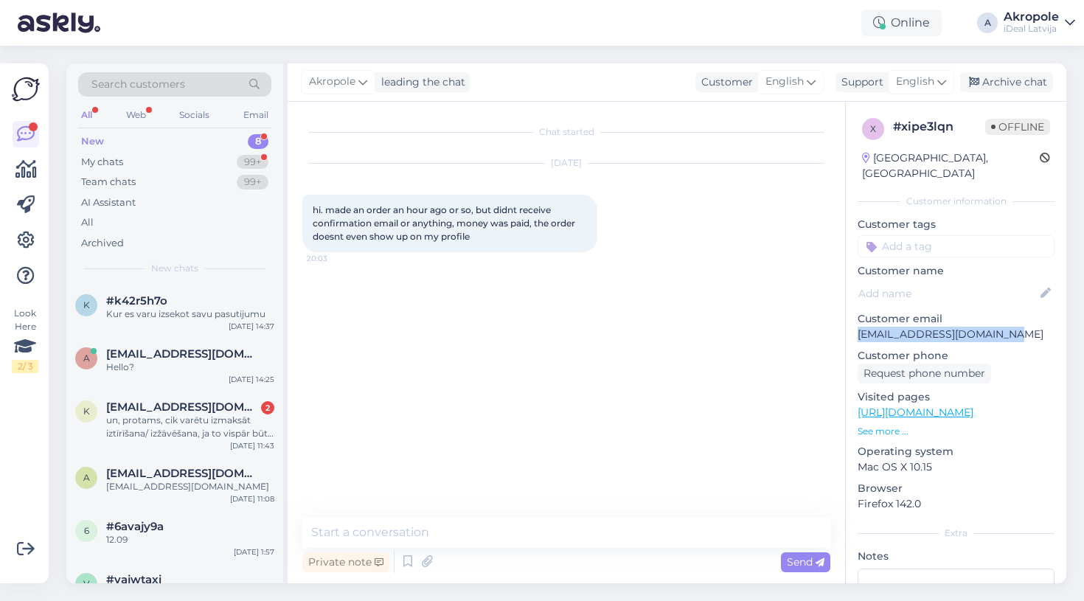
drag, startPoint x: 859, startPoint y: 321, endPoint x: 1016, endPoint y: 321, distance: 157.1
click at [1016, 327] on p "[EMAIL_ADDRESS][DOMAIN_NAME]" at bounding box center [956, 334] width 197 height 15
copy p "[EMAIL_ADDRESS][DOMAIN_NAME]"
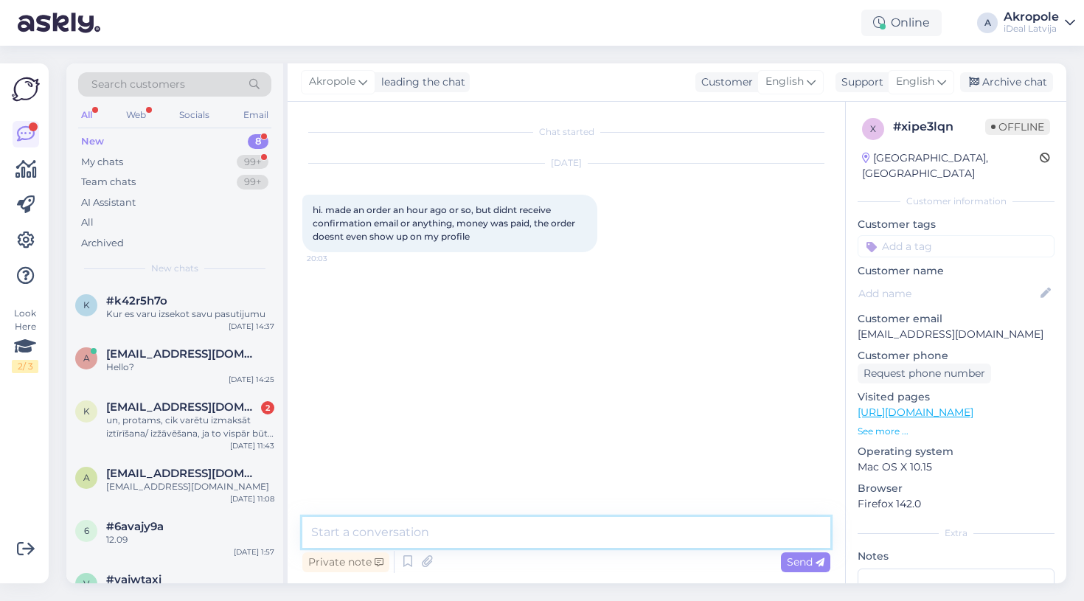
click at [482, 537] on textarea at bounding box center [566, 532] width 528 height 31
type textarea "W"
type textarea "Hi!"
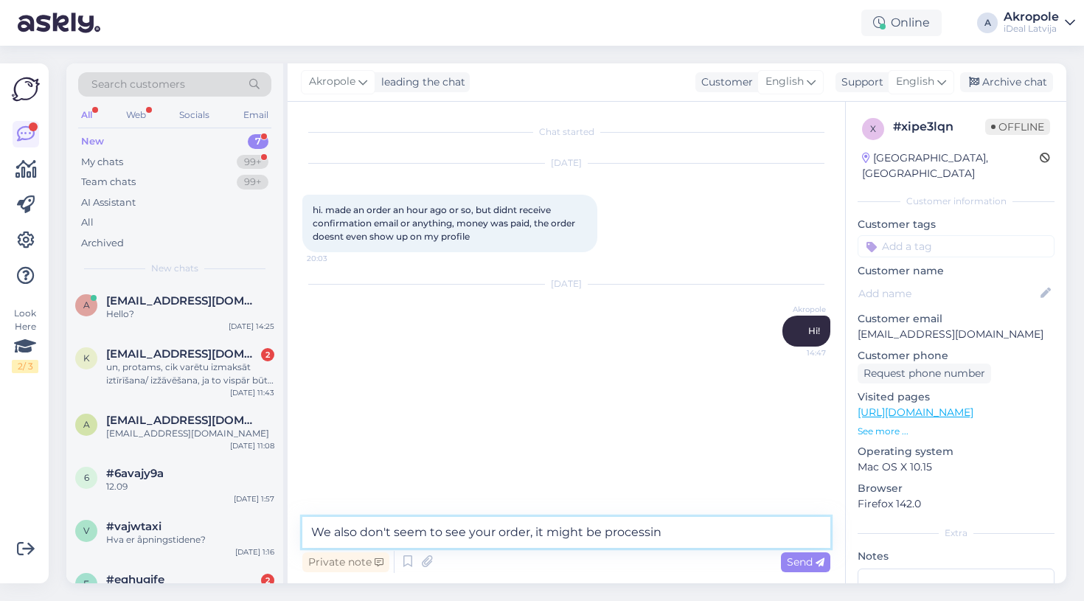
type textarea "We also don't seem to see your order, it might be processing"
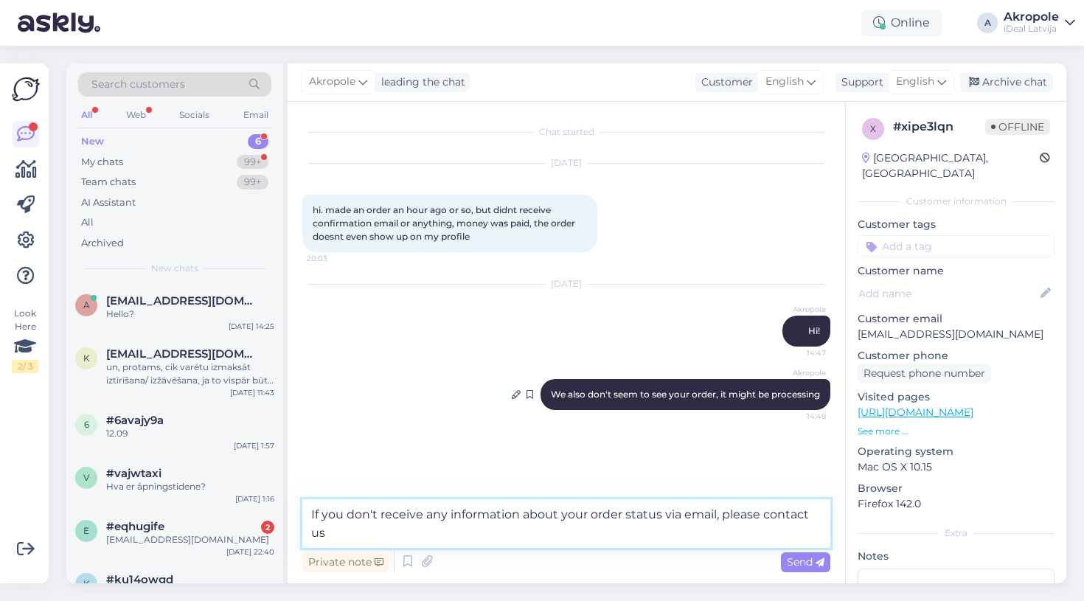
paste textarea "[EMAIL_ADDRESS][DOMAIN_NAME]"
type textarea "If you don't receive any information about your order status via email, please …"
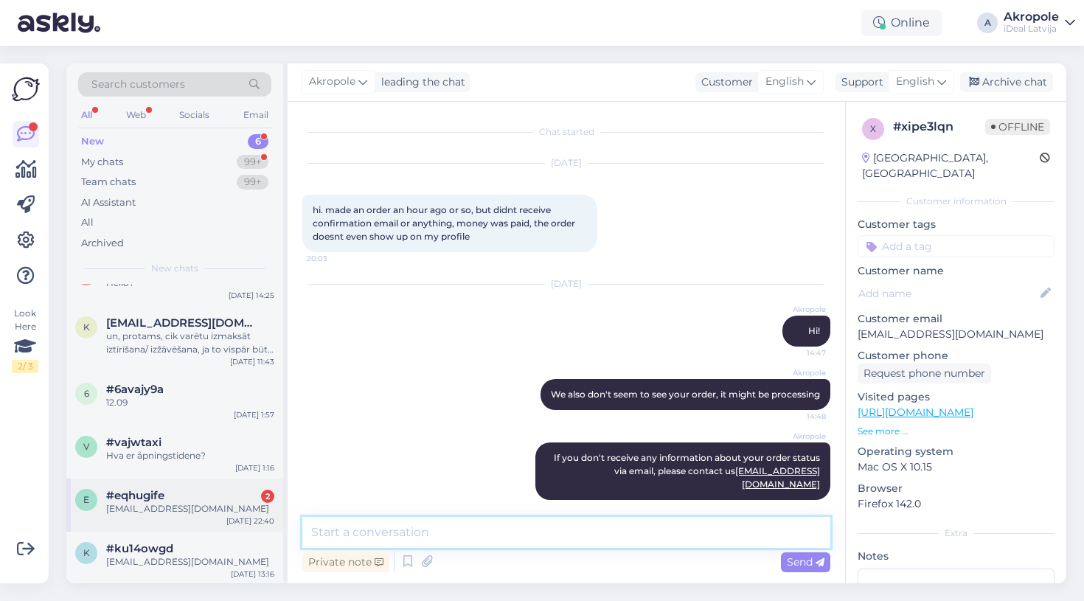
scroll to position [30, 0]
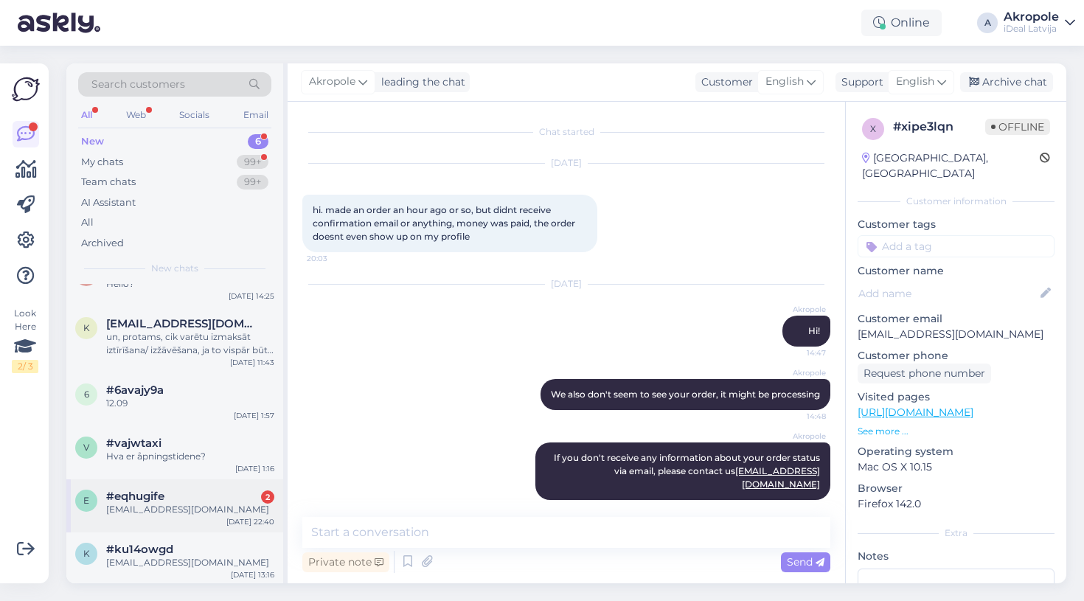
click at [204, 503] on div "[EMAIL_ADDRESS][DOMAIN_NAME]" at bounding box center [190, 509] width 168 height 13
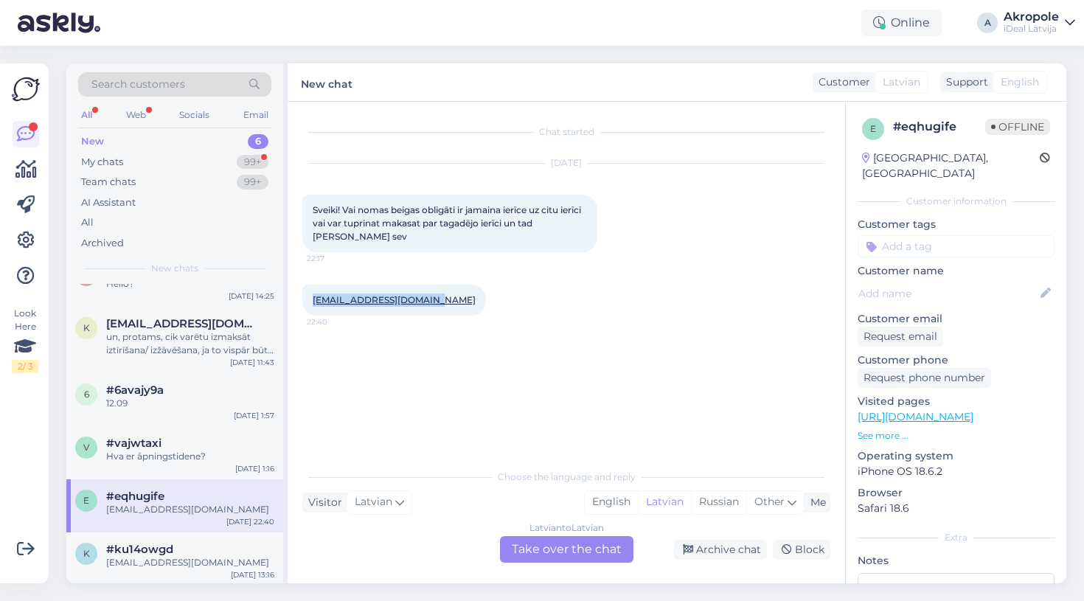
drag, startPoint x: 463, startPoint y: 302, endPoint x: 305, endPoint y: 300, distance: 158.6
click at [305, 300] on div "[EMAIL_ADDRESS][DOMAIN_NAME] 22:40" at bounding box center [566, 300] width 528 height 63
copy link "[EMAIL_ADDRESS][DOMAIN_NAME]"
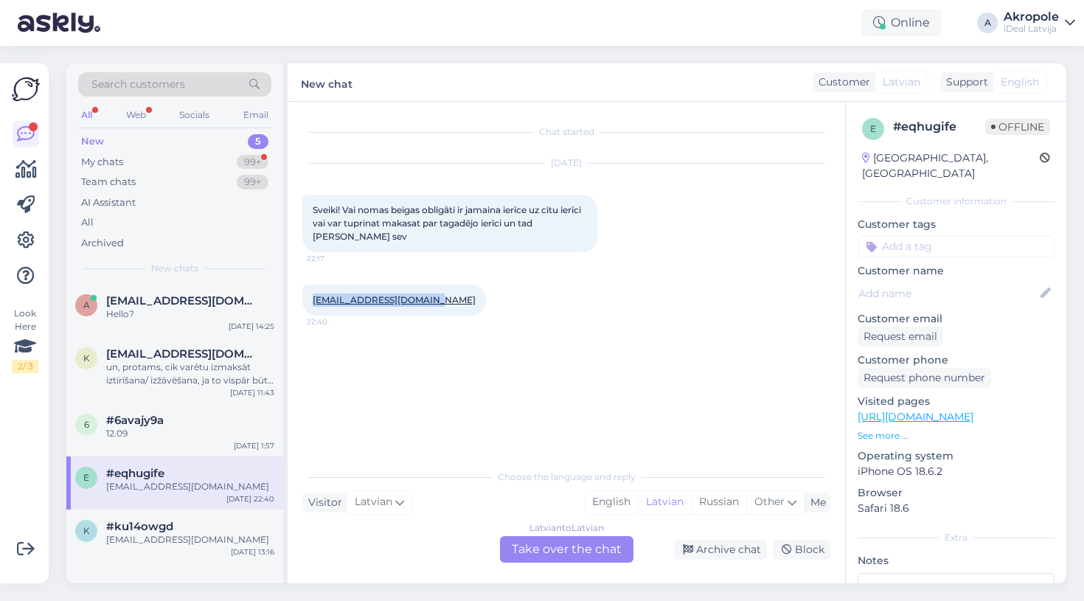
scroll to position [0, 0]
click at [539, 547] on div "Latvian to Latvian Take over the chat" at bounding box center [567, 549] width 134 height 27
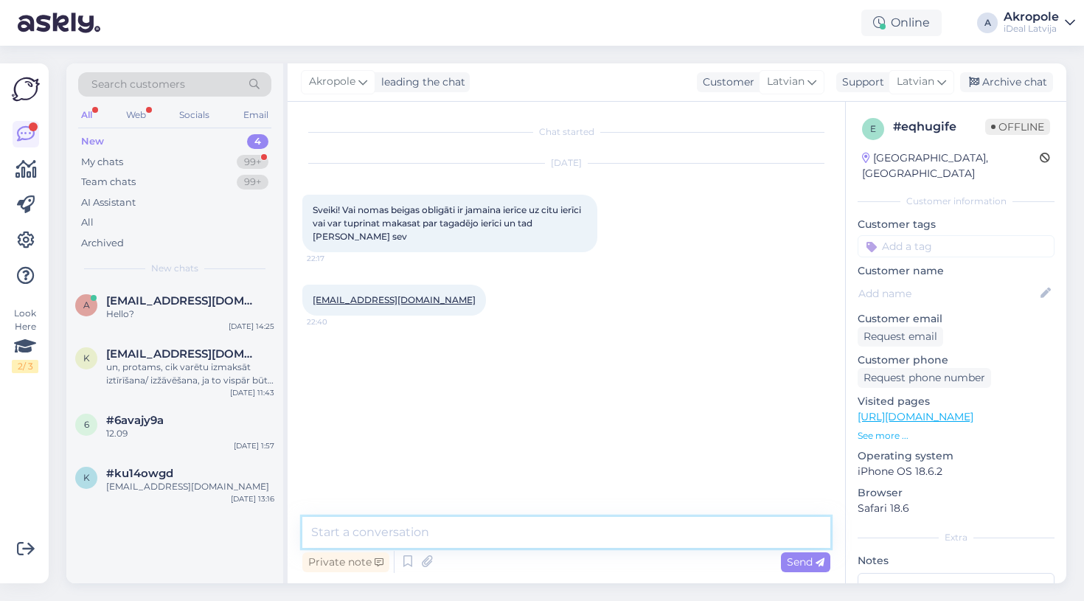
click at [491, 522] on textarea at bounding box center [566, 532] width 528 height 31
type textarea "Labdien!"
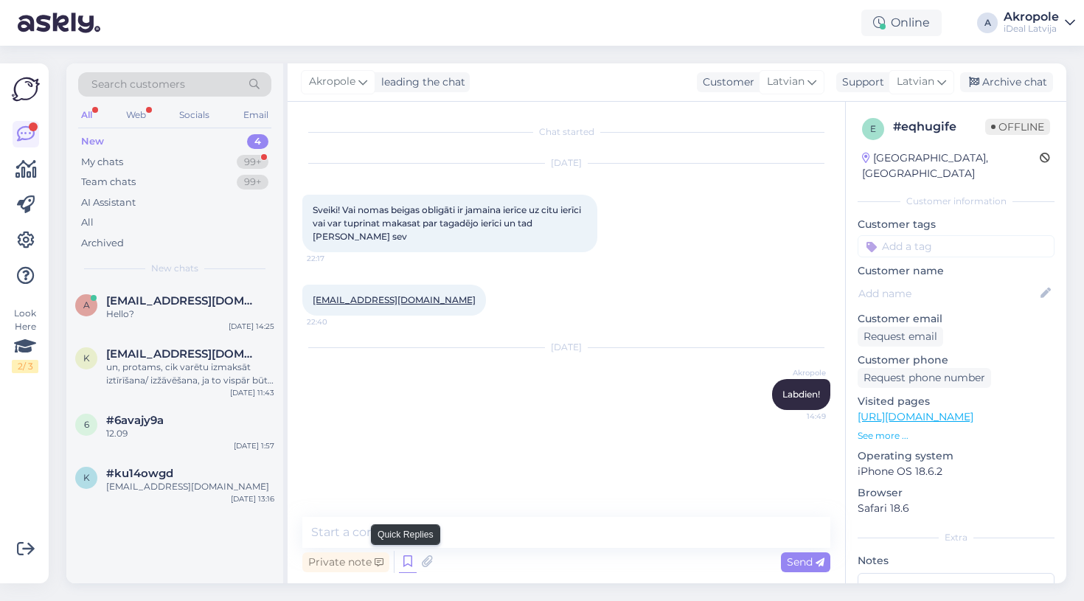
click at [404, 566] on icon at bounding box center [408, 562] width 18 height 22
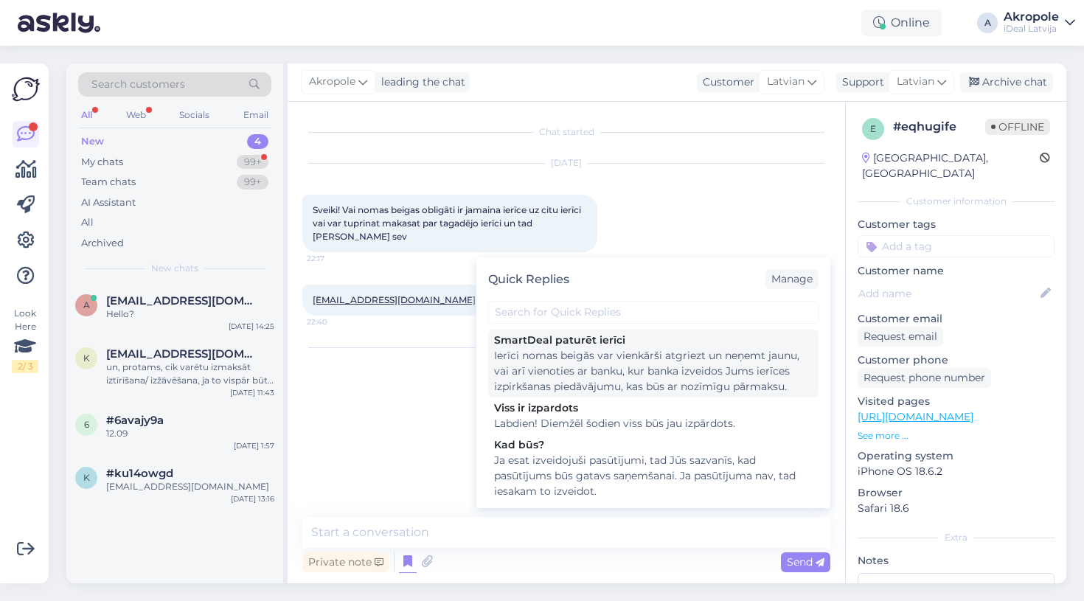
click at [613, 379] on div "Ierīci nomas beigās var vienkārši atgriezt un neņemt jaunu, vai arī vienoties a…" at bounding box center [653, 371] width 319 height 46
type textarea "Ierīci nomas beigās var vienkārši atgriezt un neņemt jaunu, vai arī vienoties a…"
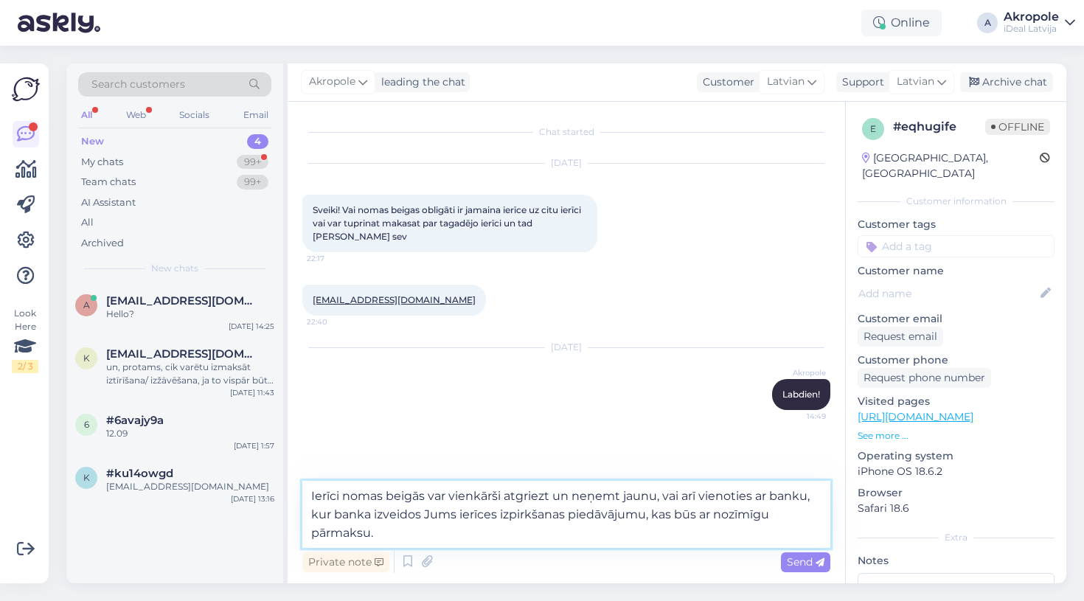
click at [584, 527] on textarea "Ierīci nomas beigās var vienkārši atgriezt un neņemt jaunu, vai arī vienoties a…" at bounding box center [566, 514] width 528 height 67
click at [800, 558] on span "Send" at bounding box center [806, 561] width 38 height 13
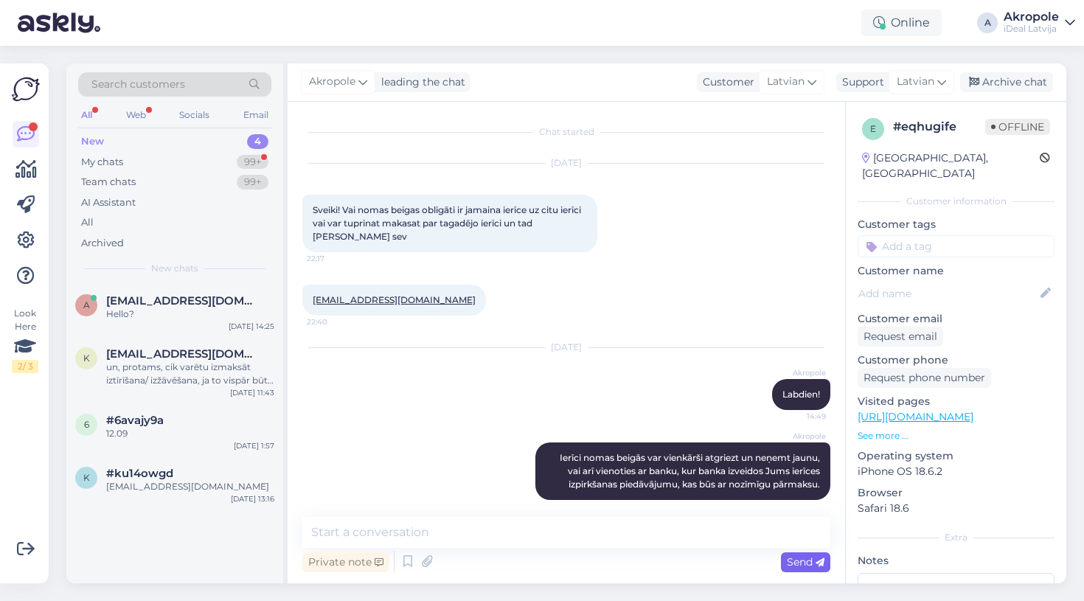
scroll to position [13, 0]
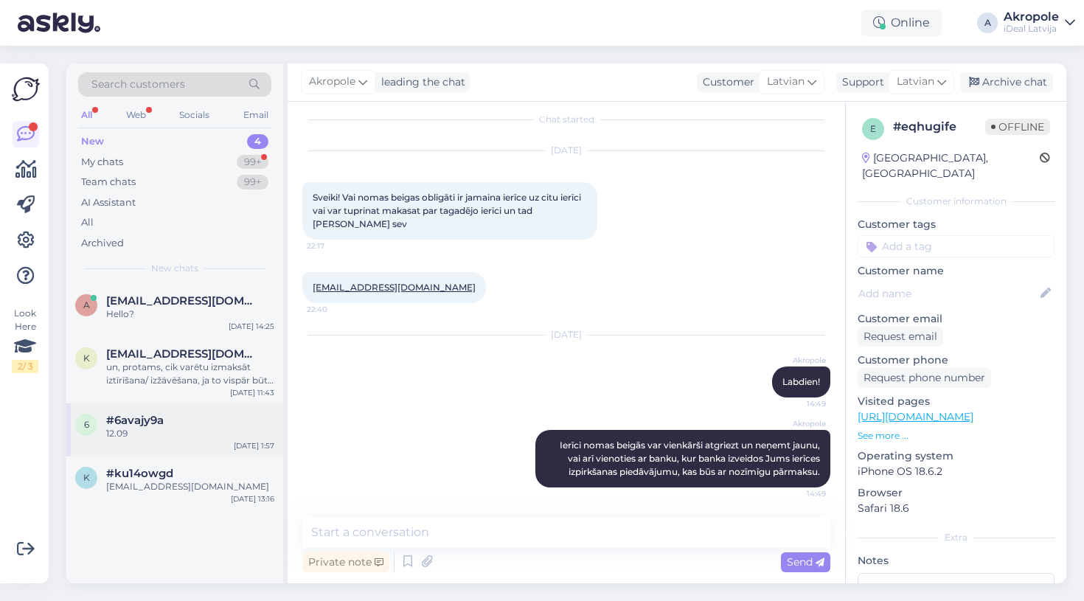
click at [232, 432] on div "12.09" at bounding box center [190, 433] width 168 height 13
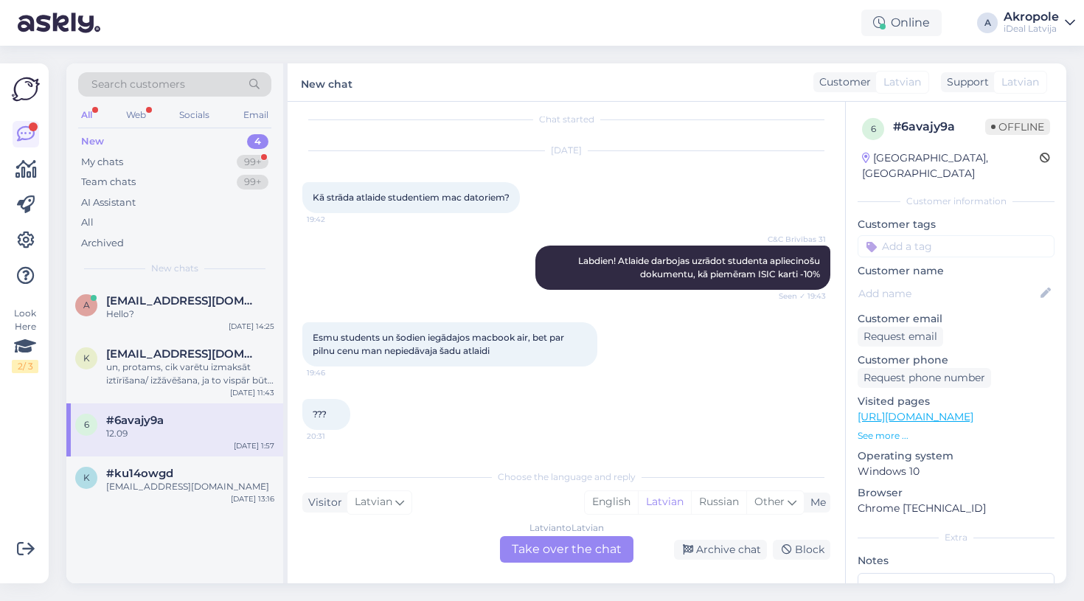
scroll to position [199, 0]
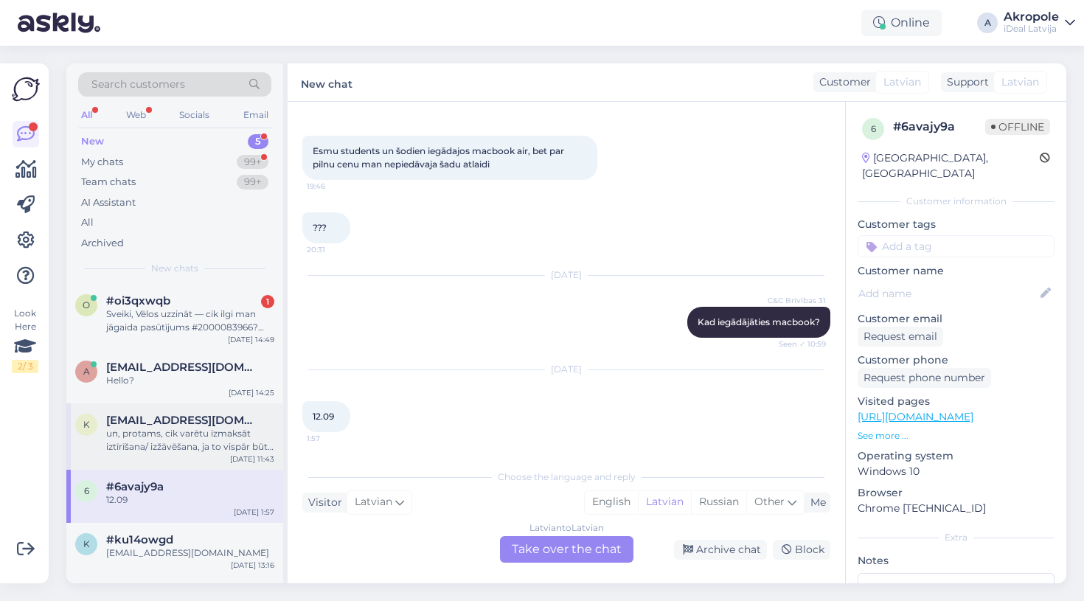
click at [190, 435] on div "un, protams, cik varētu izmaksāt iztīrīšana/ izžāvēšana, ja to vispār būtu vērt…" at bounding box center [190, 440] width 168 height 27
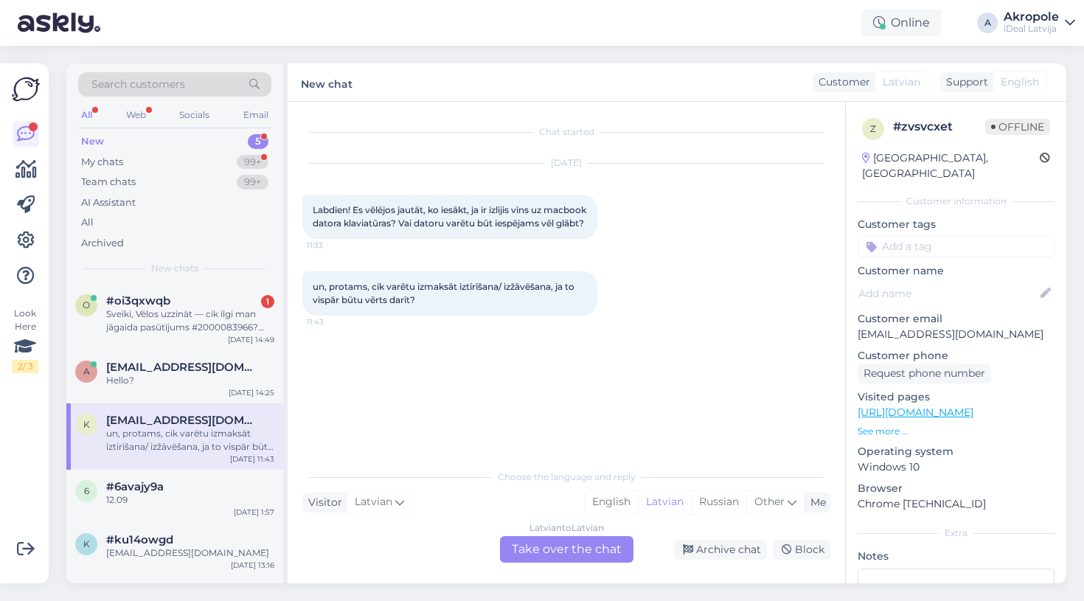
click at [583, 548] on div "Latvian to Latvian Take over the chat" at bounding box center [567, 549] width 134 height 27
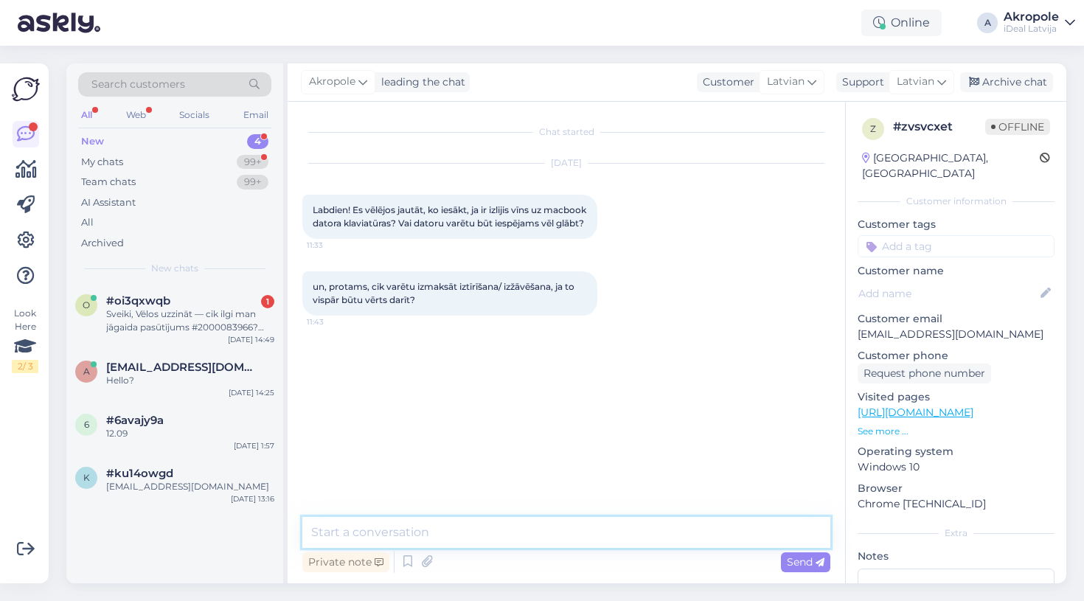
click at [508, 532] on textarea at bounding box center [566, 532] width 528 height 31
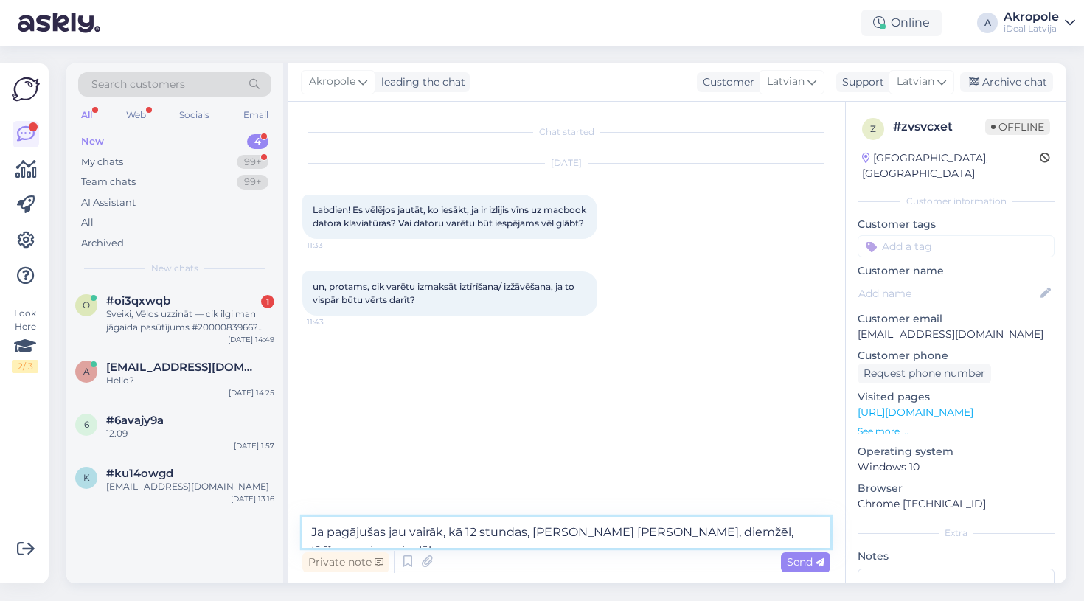
type textarea "Ja pagājušas jau vairāk, kā 12 stundas, [PERSON_NAME] [PERSON_NAME], diemžēl, t…"
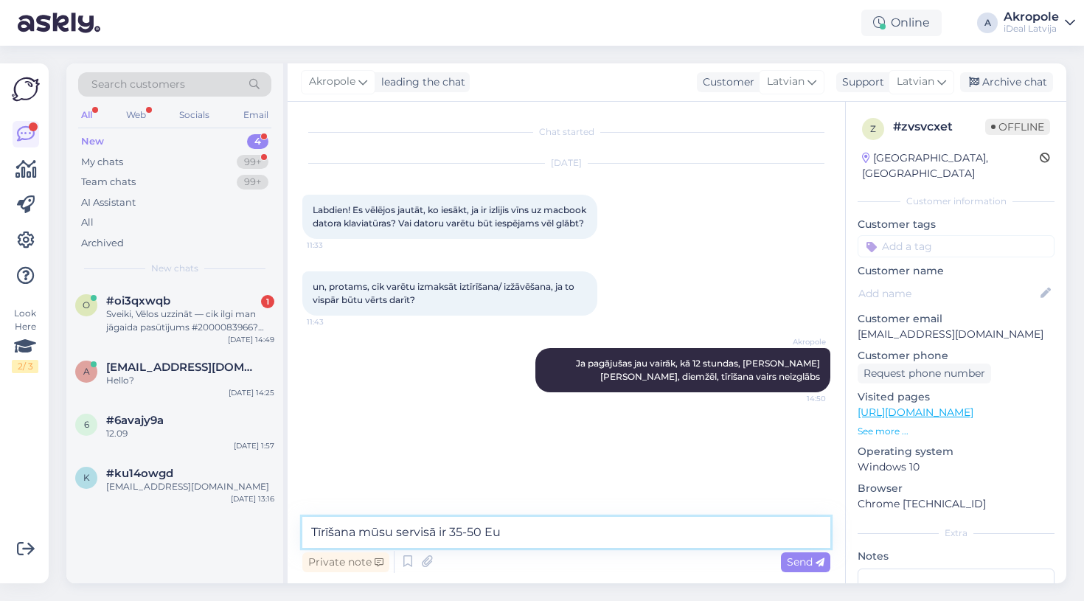
type textarea "Tīrīšana mūsu servisā ir 35-50 Eur"
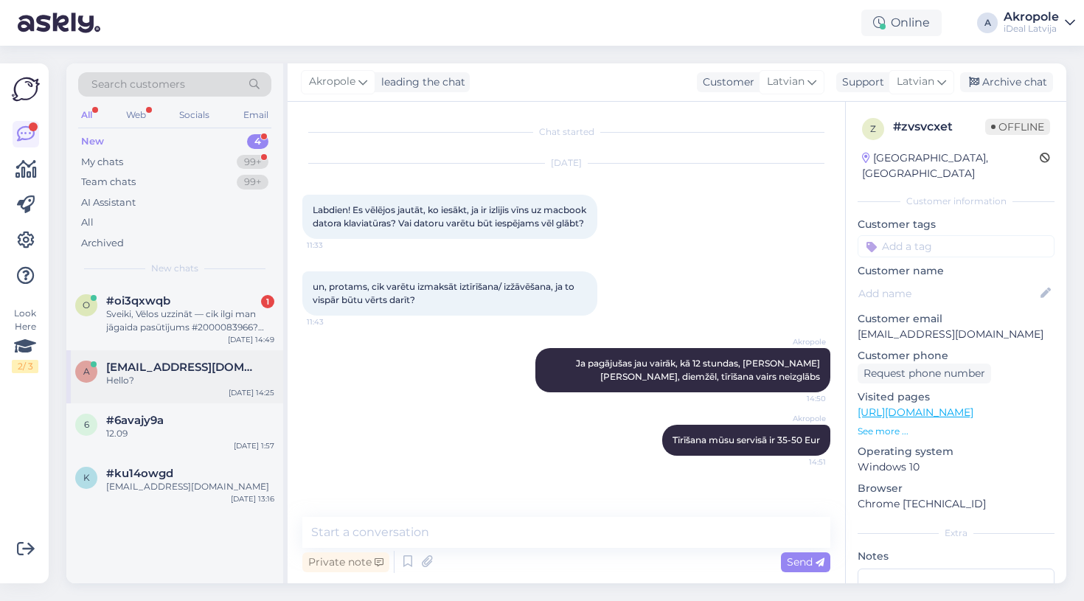
click at [212, 374] on div "Hello?" at bounding box center [190, 380] width 168 height 13
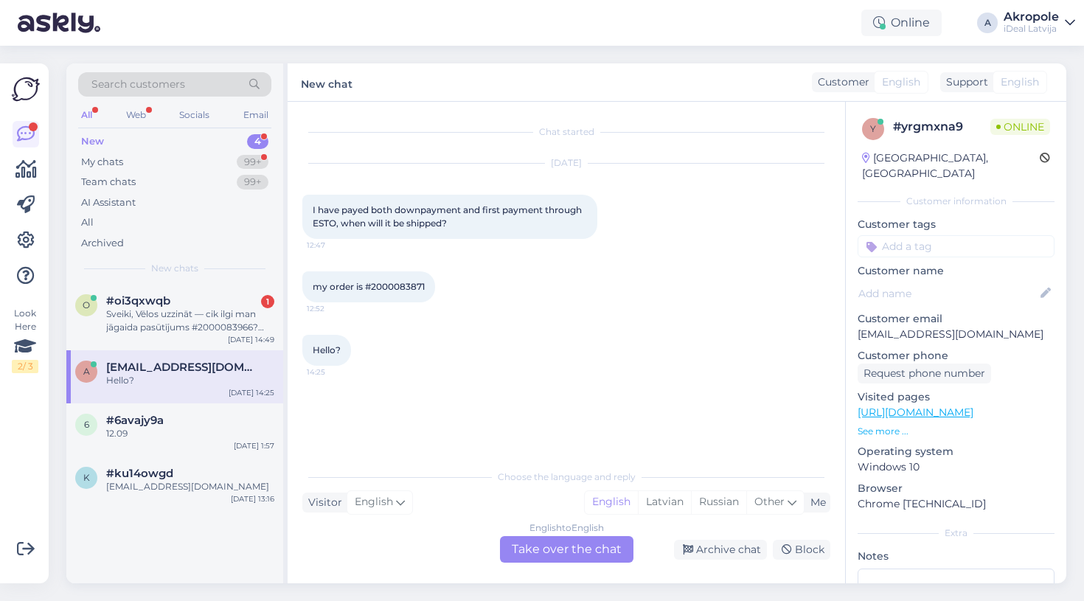
click at [399, 285] on span "my order is #2000083871" at bounding box center [369, 286] width 112 height 11
drag, startPoint x: 373, startPoint y: 286, endPoint x: 432, endPoint y: 286, distance: 58.3
click at [432, 286] on div "my order is #2000083871 12:52" at bounding box center [368, 286] width 133 height 31
copy span "2000083871"
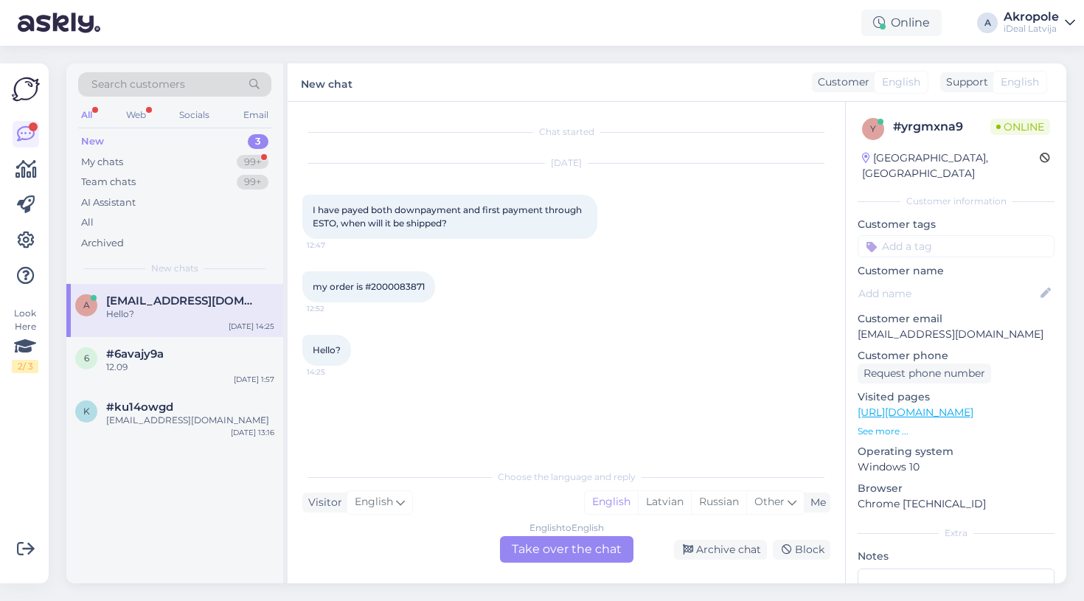
click at [554, 553] on div "English to English Take over the chat" at bounding box center [567, 549] width 134 height 27
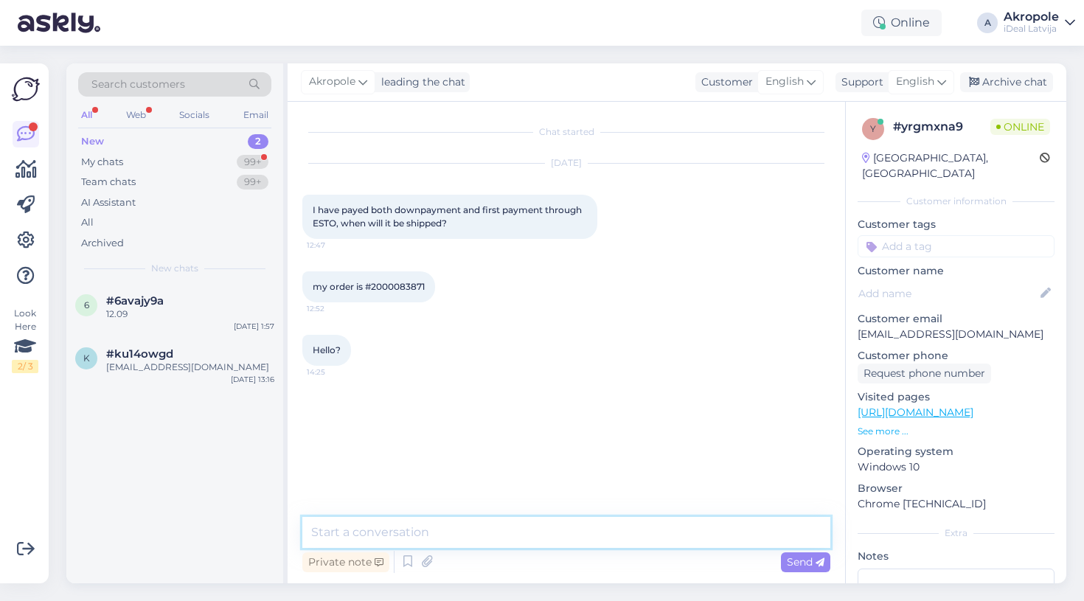
click at [508, 523] on textarea at bounding box center [566, 532] width 528 height 31
type textarea "Hi!"
drag, startPoint x: 508, startPoint y: 522, endPoint x: 394, endPoint y: 535, distance: 114.3
click at [394, 535] on textarea "Web orders ar being processed" at bounding box center [566, 532] width 528 height 31
click at [570, 533] on textarea "Web orders are not being processed" at bounding box center [566, 532] width 528 height 31
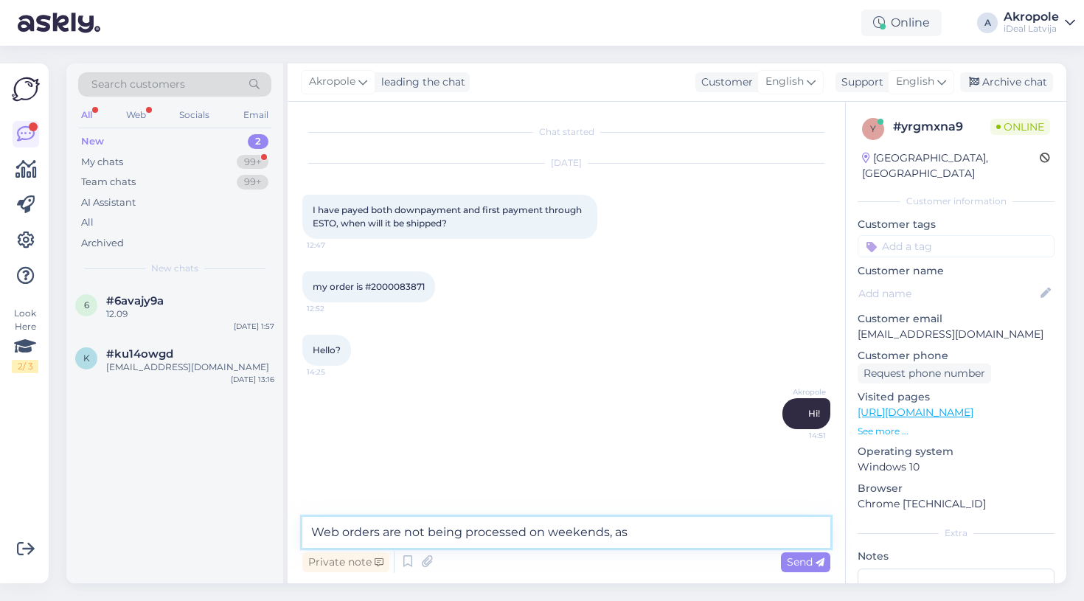
click at [665, 532] on textarea "Web orders are not being processed on weekends, as" at bounding box center [566, 532] width 528 height 31
click at [676, 535] on textarea "Web orders are not being processed on weekends, as" at bounding box center [566, 532] width 528 height 31
click at [666, 545] on textarea "Web orders are not being processed on weekends, as" at bounding box center [566, 532] width 528 height 31
click at [643, 529] on textarea "Web orders are not being processed on weekends, as" at bounding box center [566, 532] width 528 height 31
click at [651, 536] on textarea "Web orders are not being processed on weekends, as" at bounding box center [566, 532] width 528 height 31
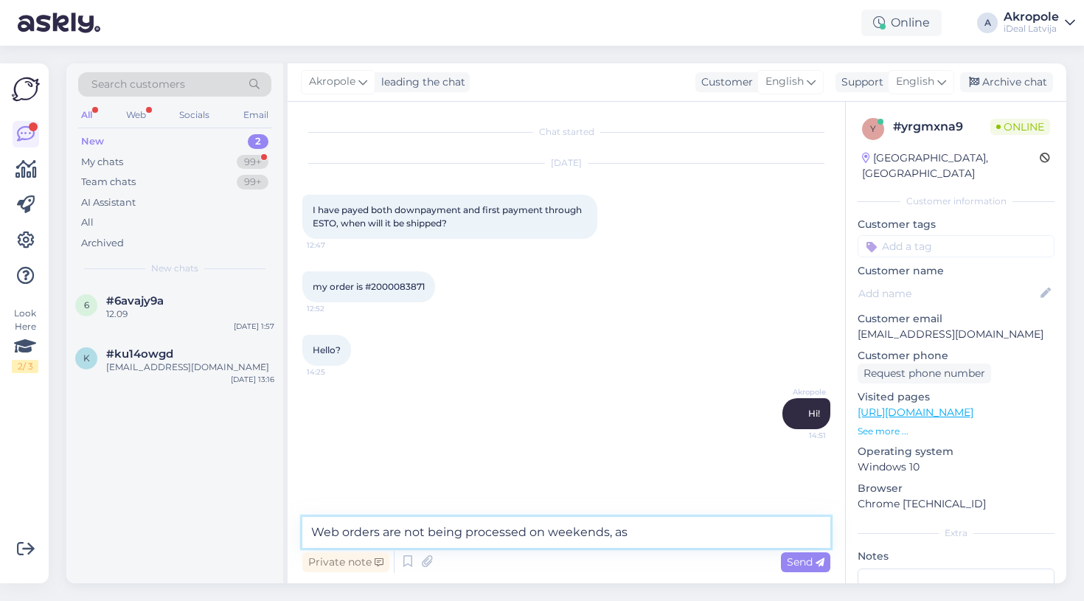
click at [648, 536] on textarea "Web orders are not being processed on weekends, as" at bounding box center [566, 532] width 528 height 31
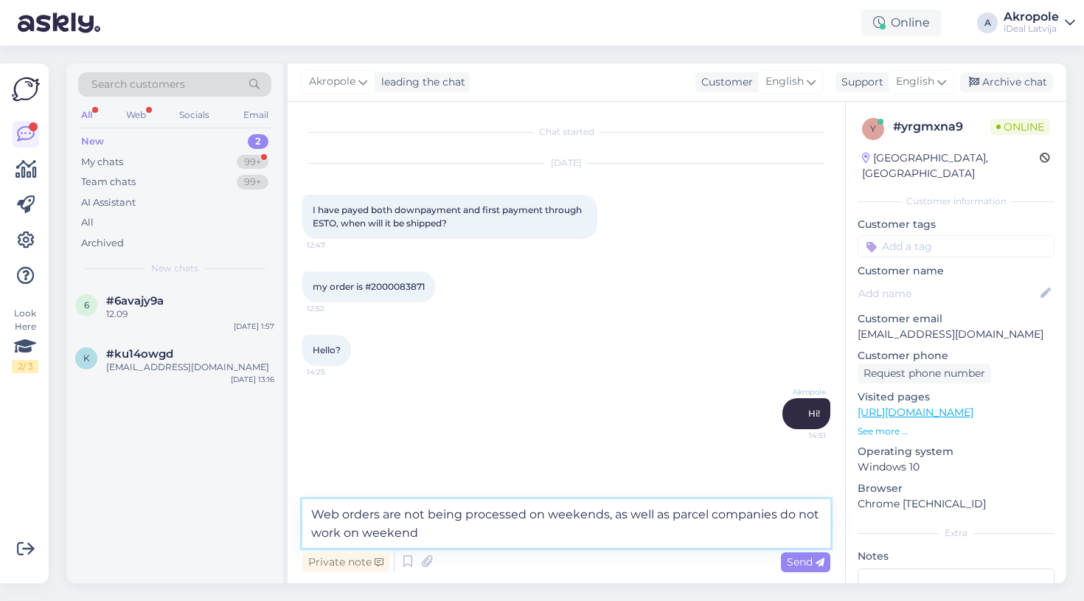
type textarea "Web orders are not being processed on weekends, as well as parcel companies do …"
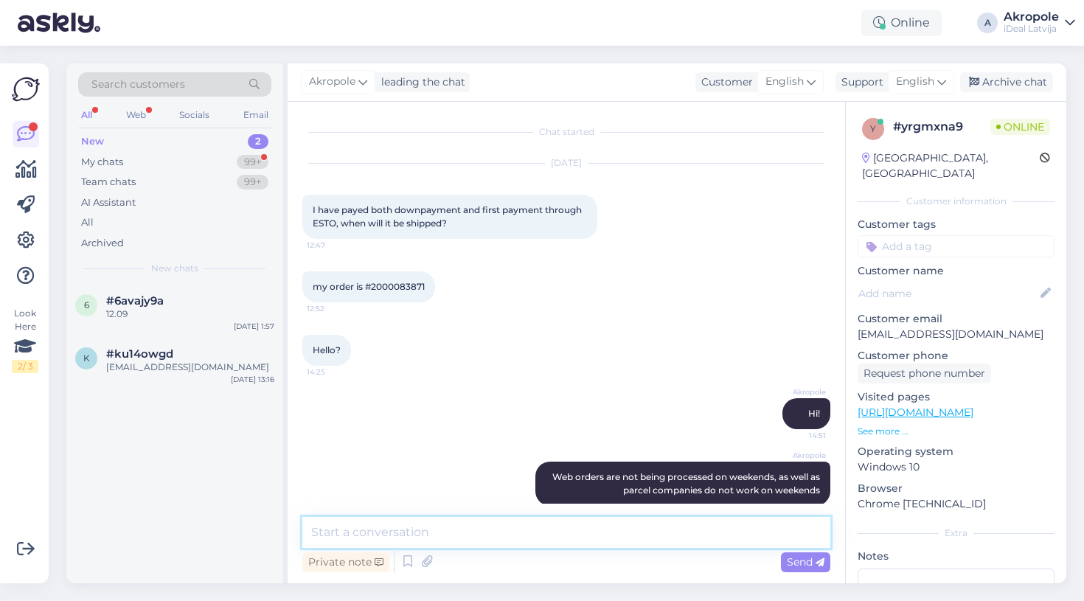
scroll to position [18, 0]
